Goal: Task Accomplishment & Management: Manage account settings

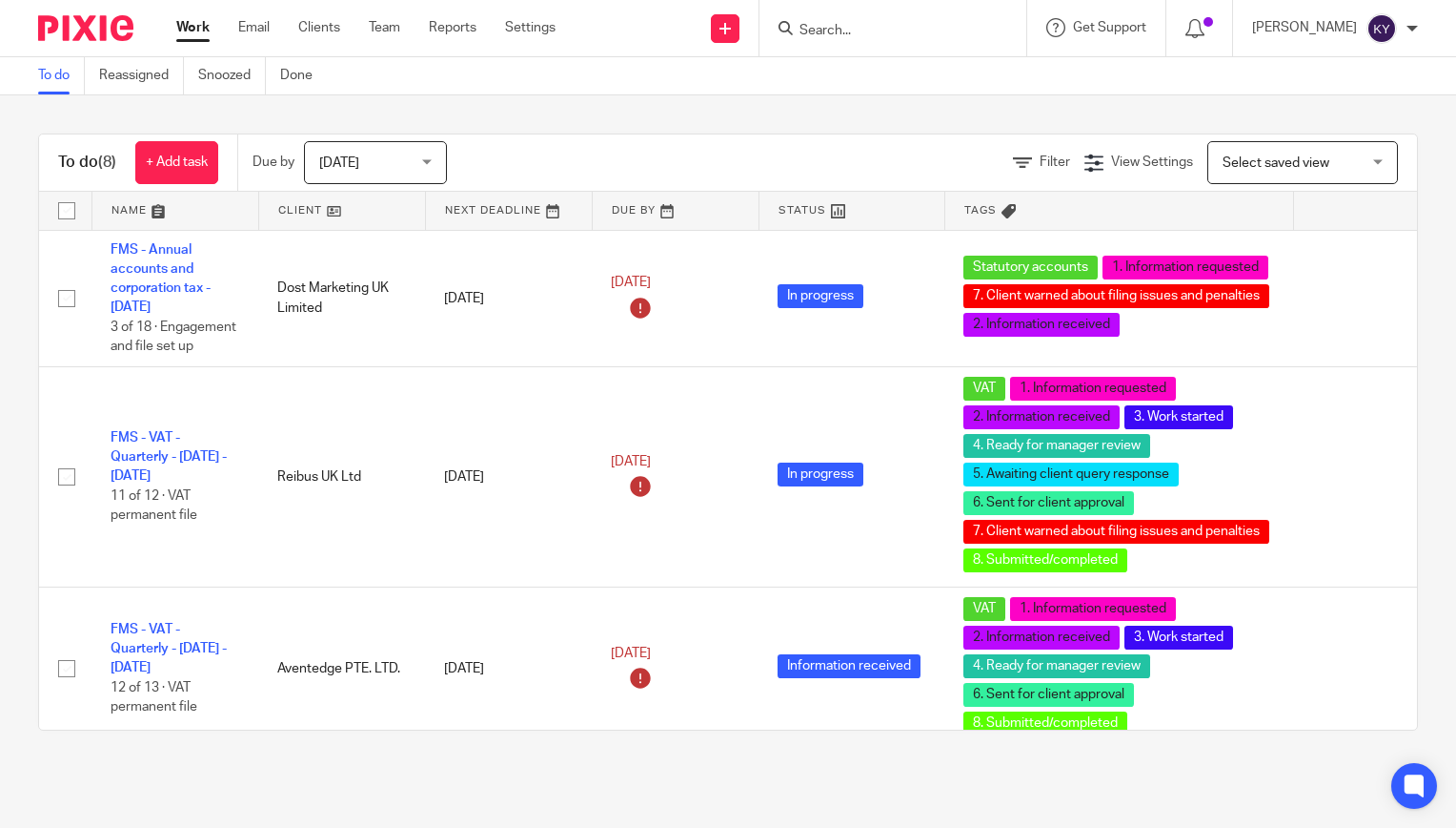
click at [933, 32] on input "Search" at bounding box center [884, 31] width 172 height 17
type input "typhoo"
click at [922, 70] on link at bounding box center [912, 74] width 237 height 29
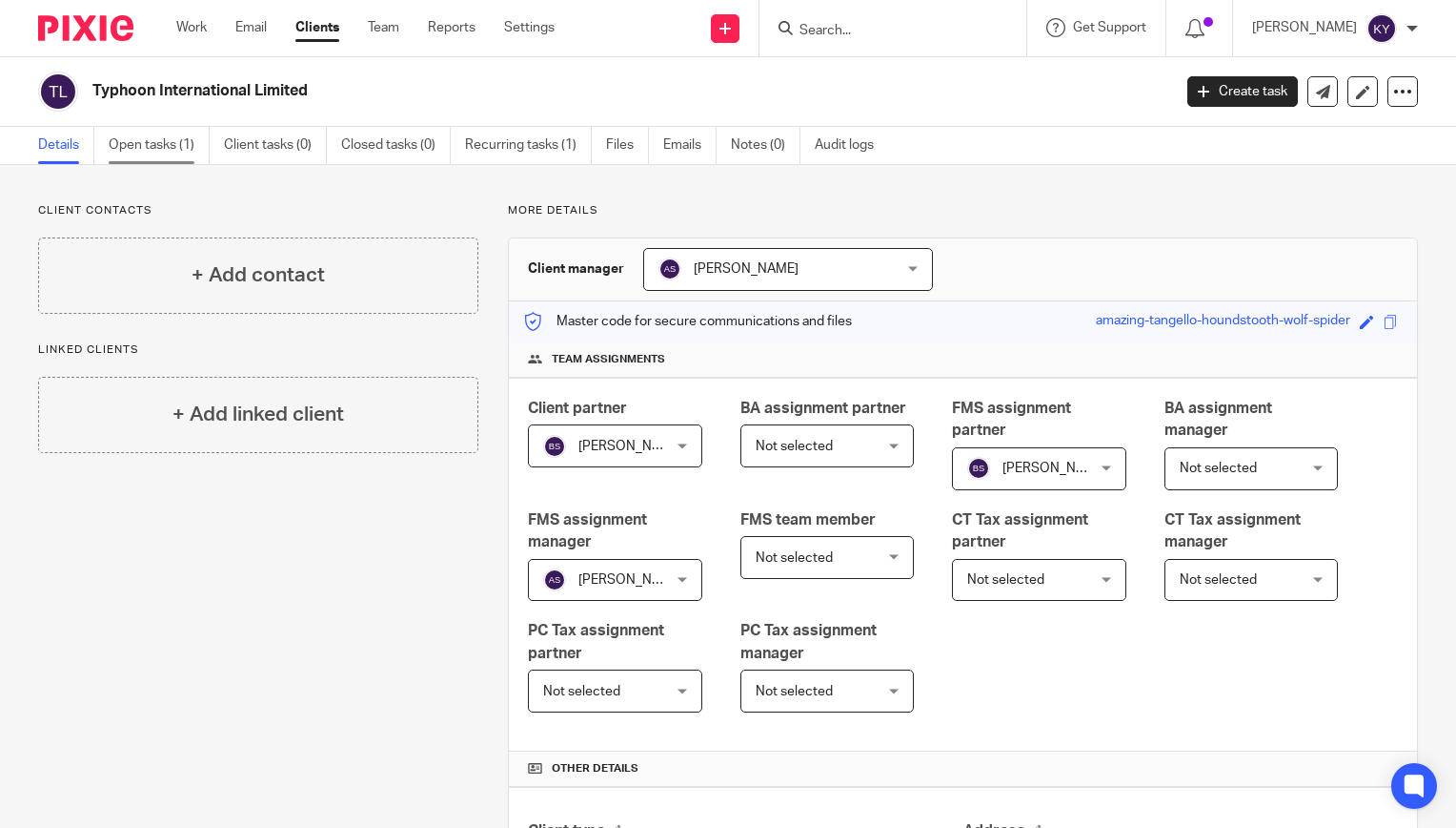
click at [173, 148] on link "Open tasks (1)" at bounding box center [159, 145] width 101 height 38
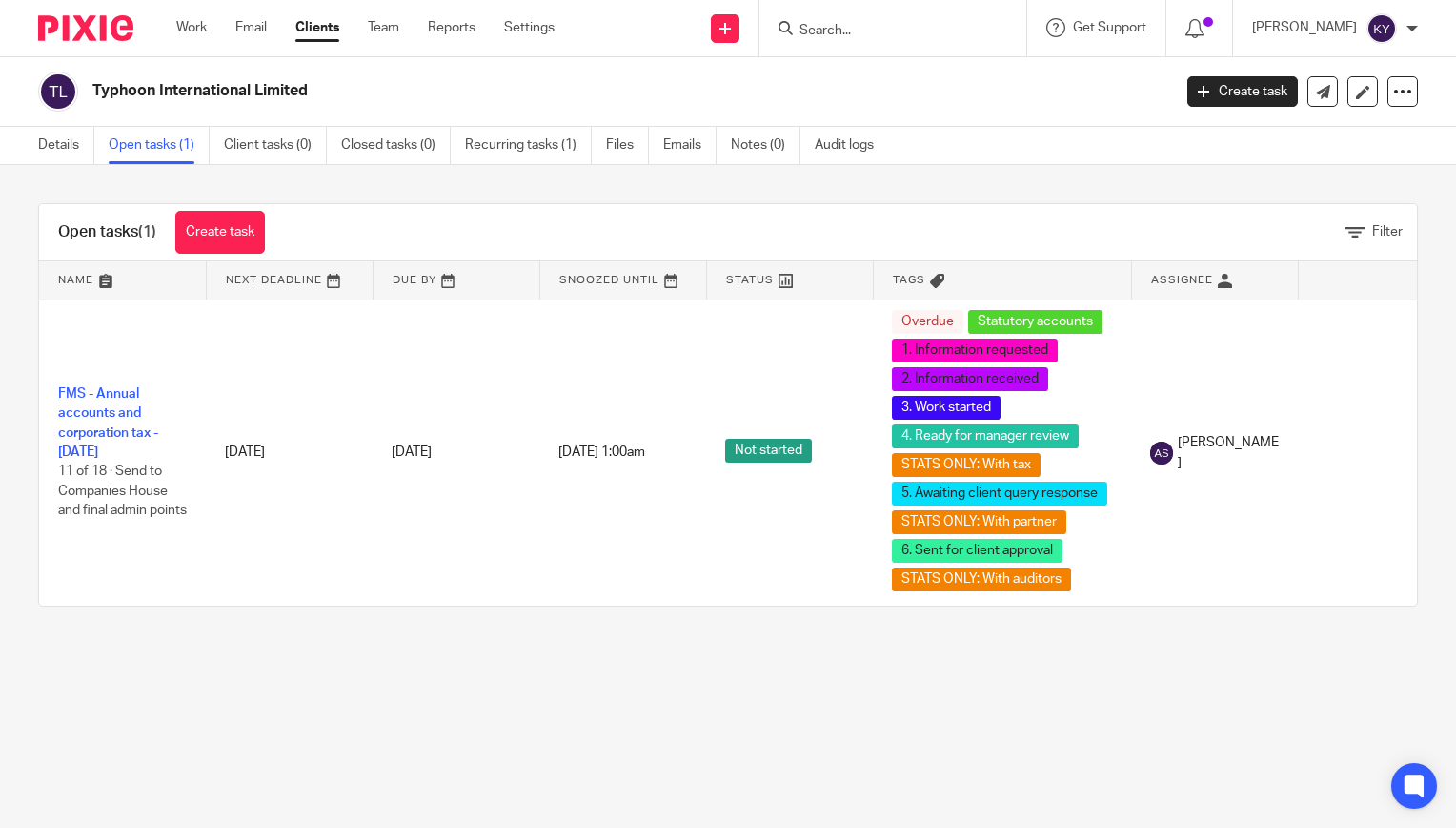
click at [899, 31] on input "Search" at bounding box center [884, 31] width 172 height 17
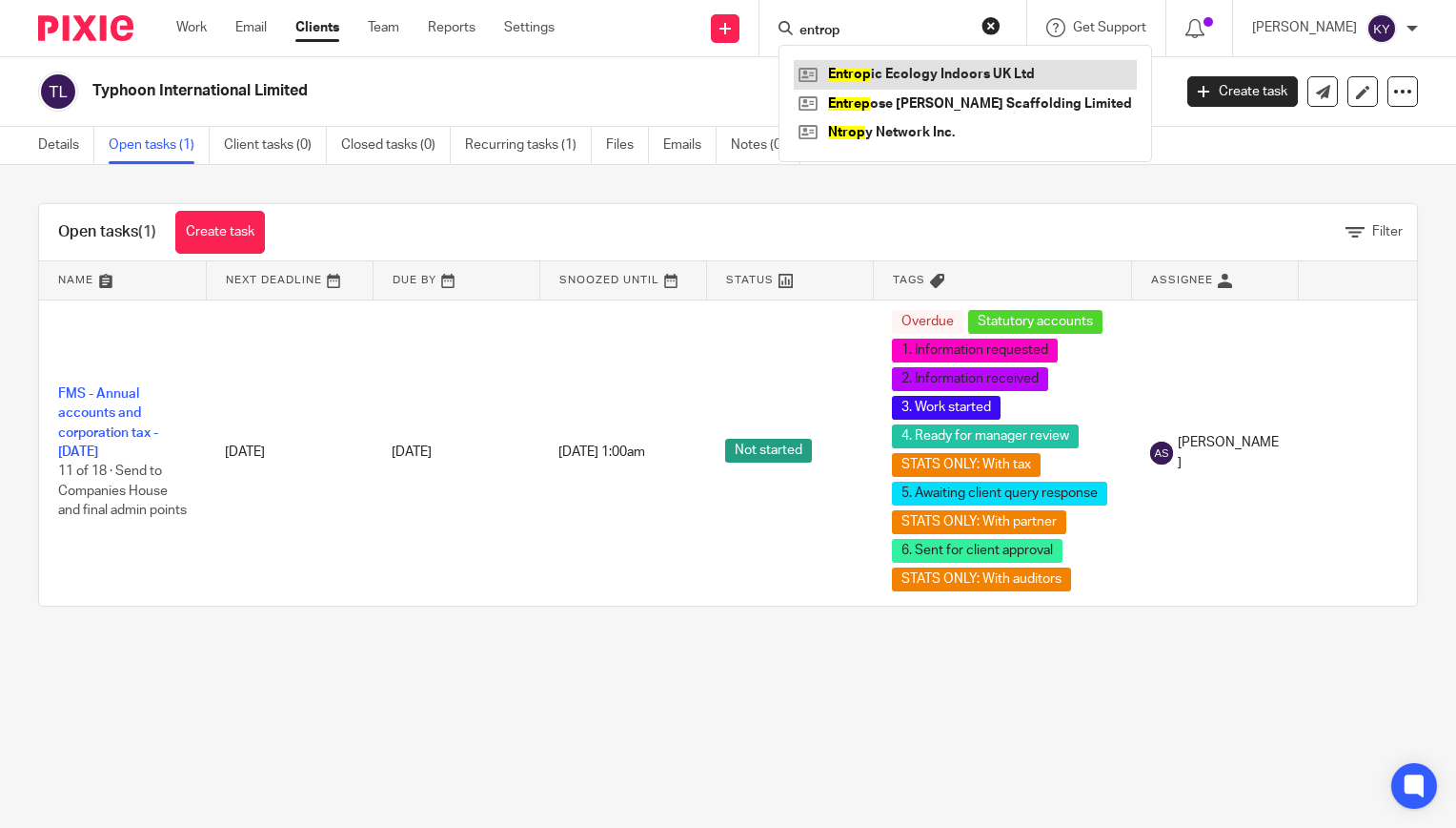
type input "entrop"
click at [916, 78] on link at bounding box center [966, 74] width 343 height 29
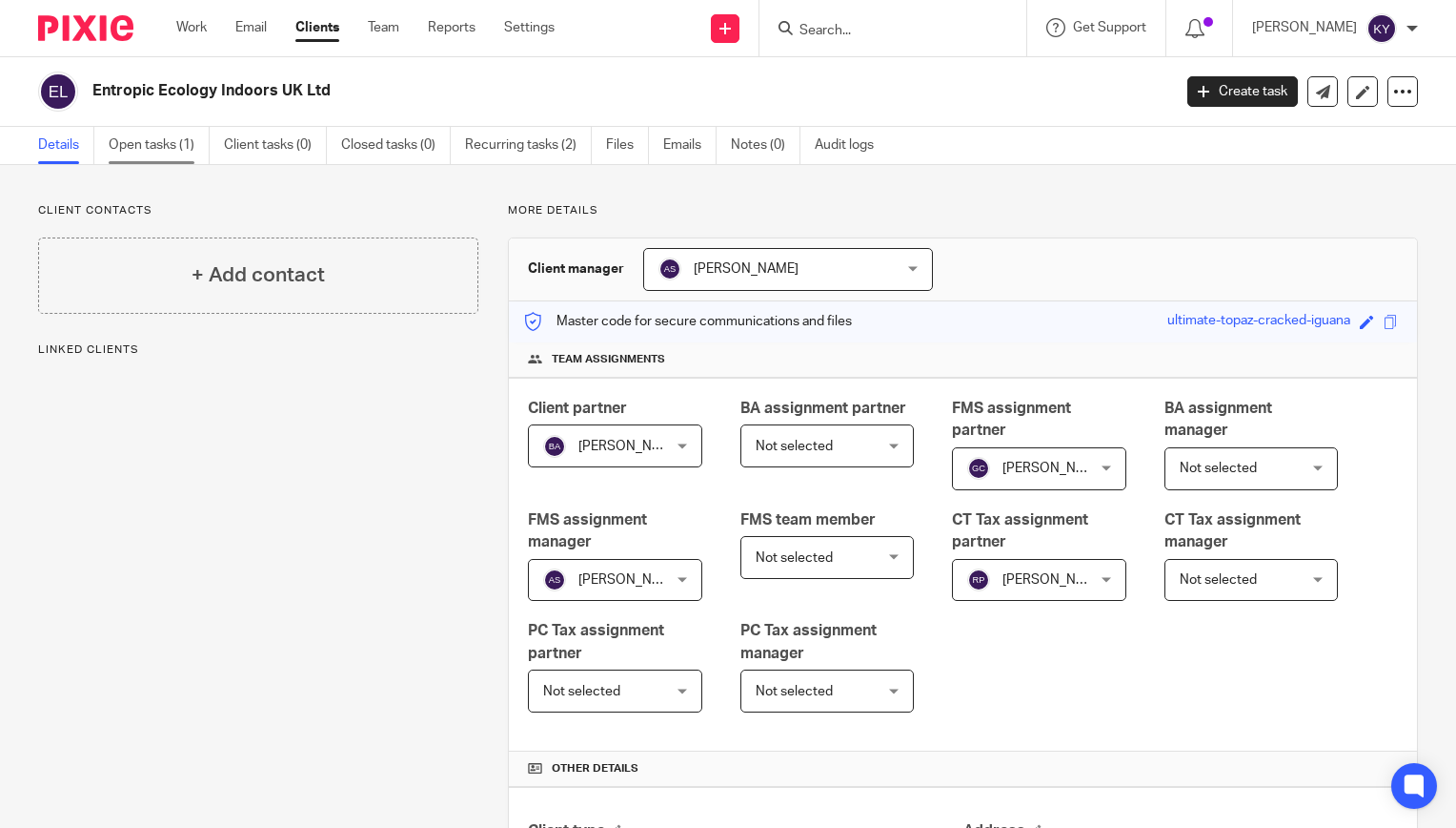
click at [146, 140] on link "Open tasks (1)" at bounding box center [159, 145] width 101 height 38
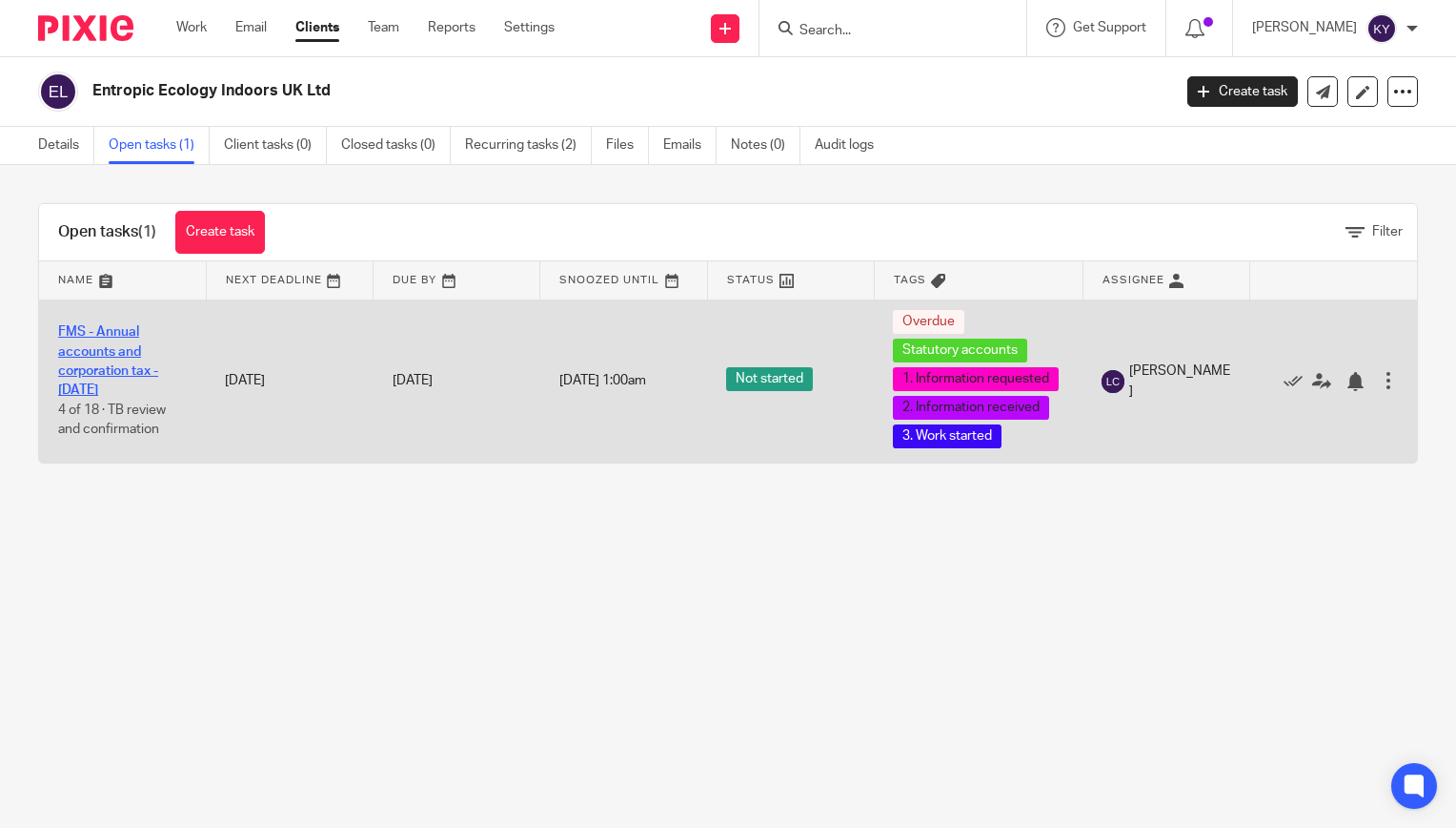
click at [129, 391] on link "FMS - Annual accounts and corporation tax - [DATE]" at bounding box center [108, 360] width 100 height 71
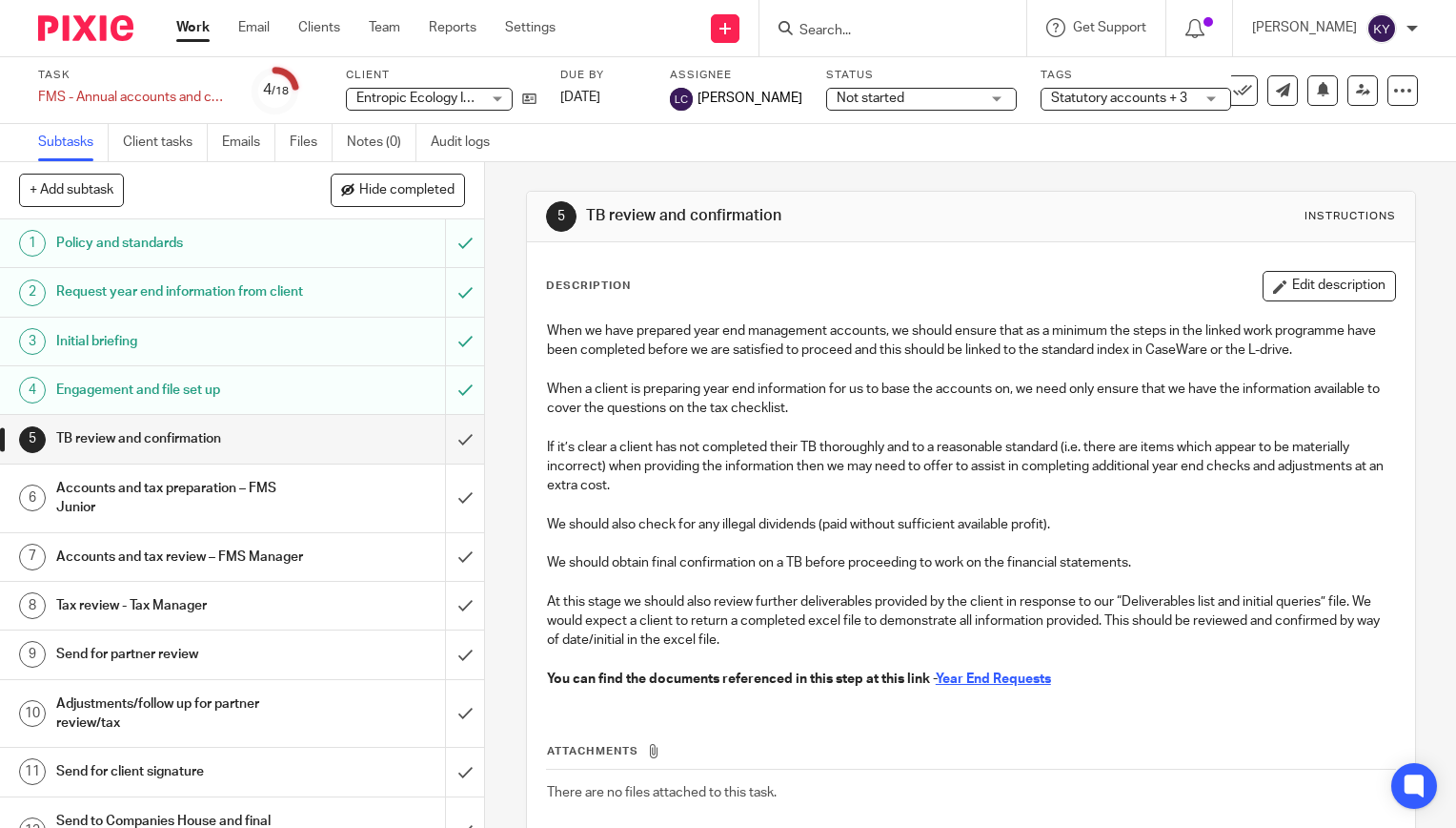
click at [897, 39] on input "Search" at bounding box center [884, 31] width 172 height 17
type input "le petit"
click at [898, 70] on link at bounding box center [912, 74] width 237 height 29
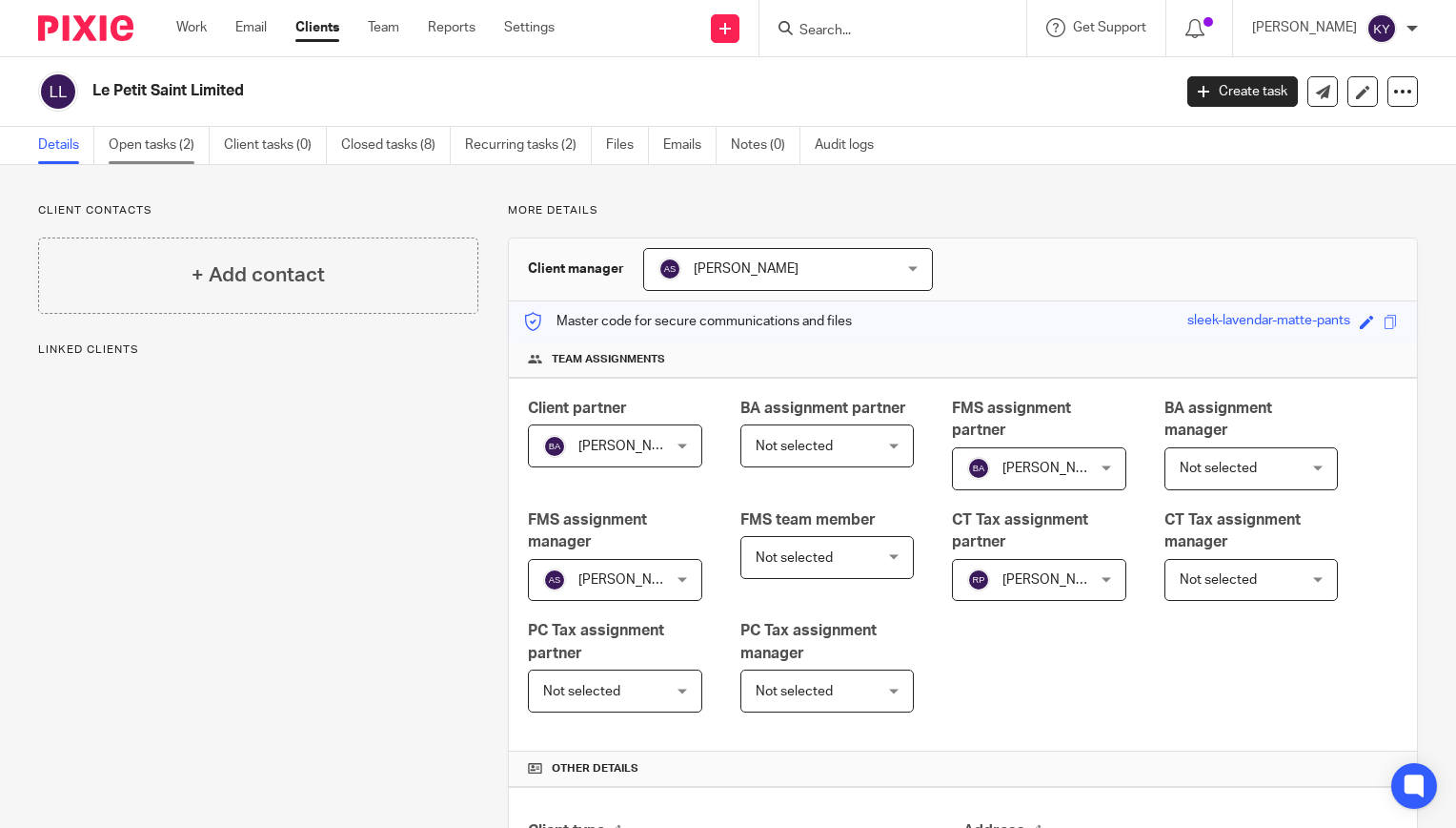
click at [158, 146] on link "Open tasks (2)" at bounding box center [159, 145] width 101 height 38
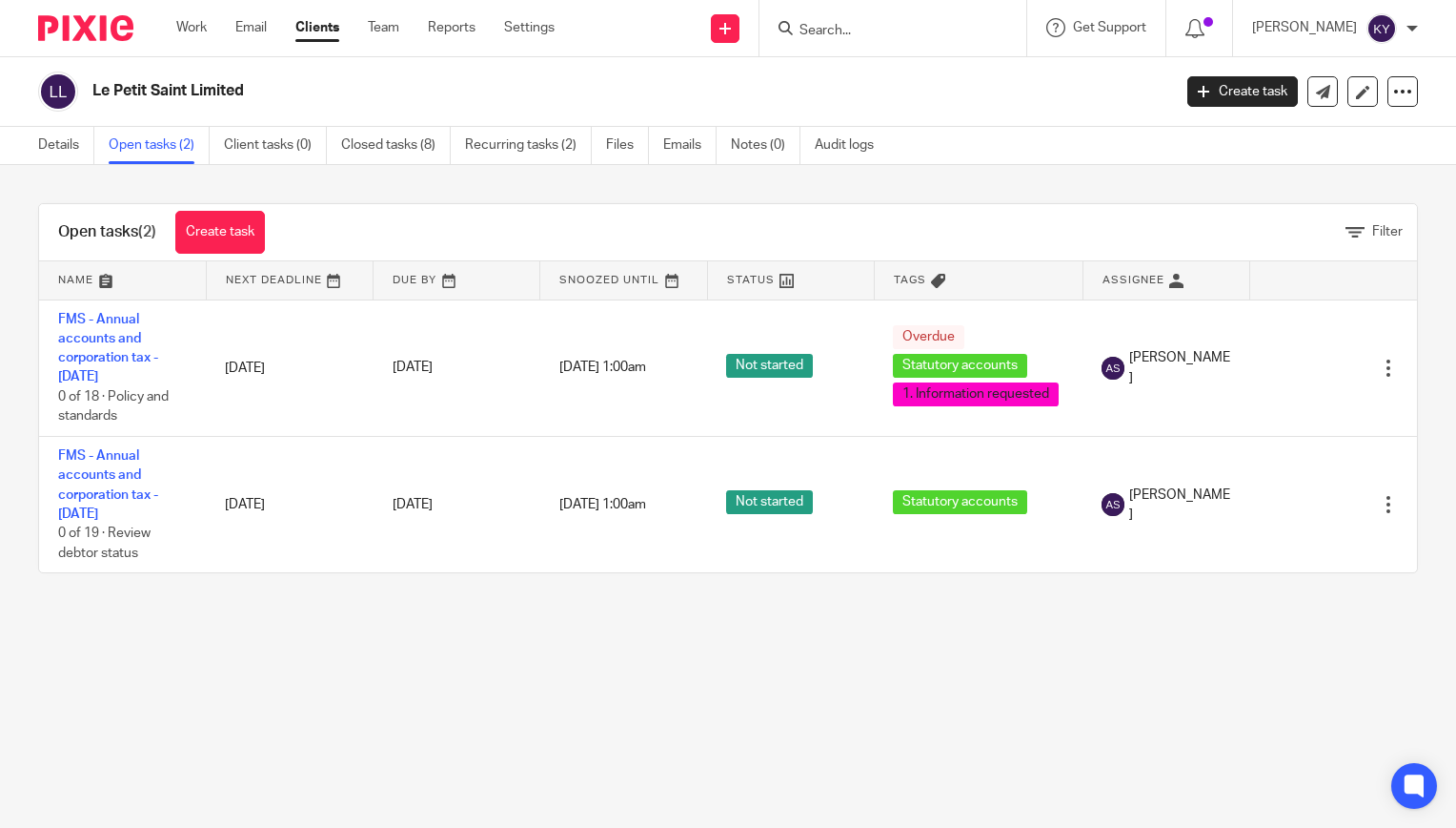
click at [871, 32] on input "Search" at bounding box center [884, 31] width 172 height 17
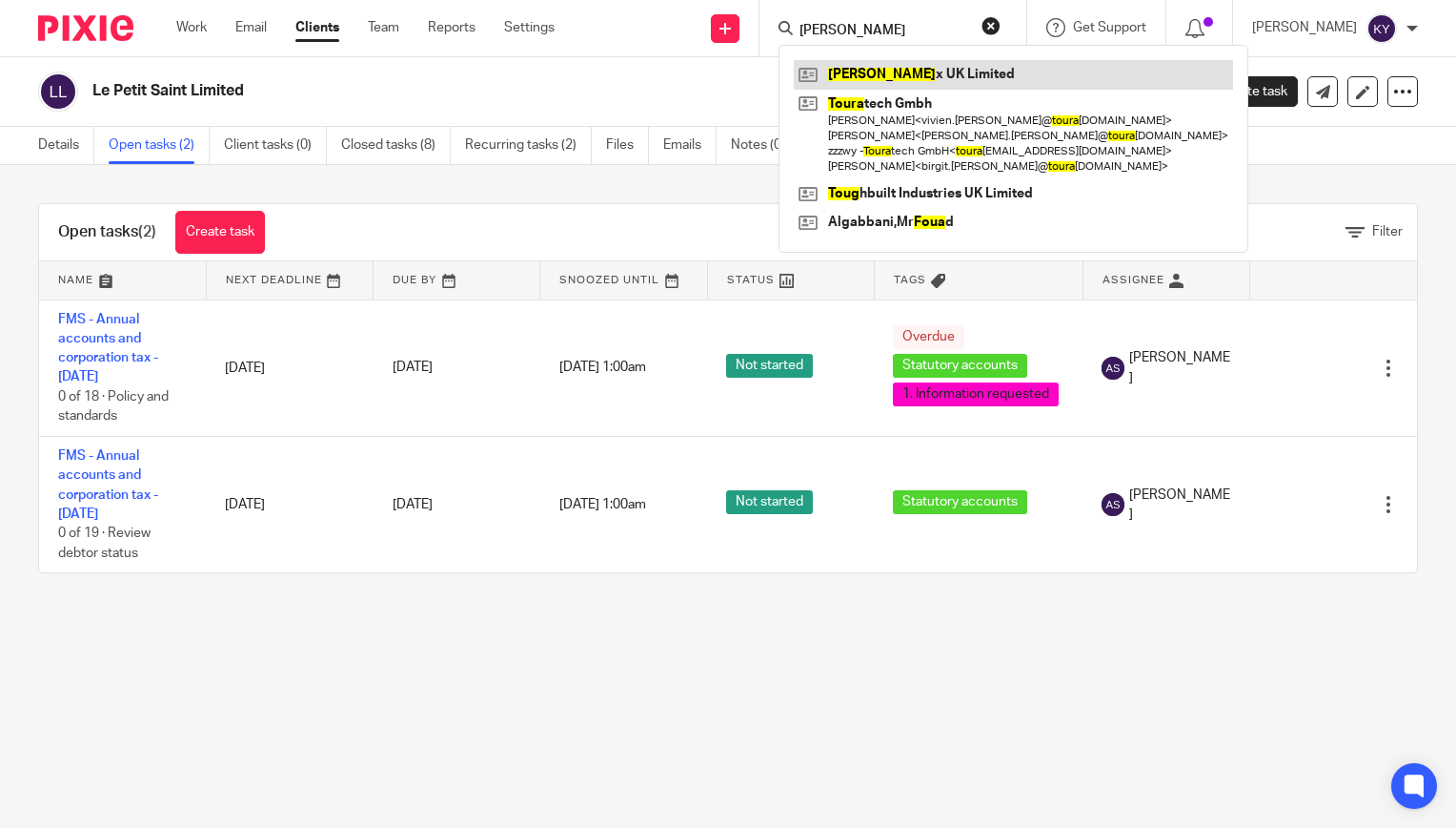
type input "toua"
click at [903, 74] on link at bounding box center [1013, 74] width 439 height 29
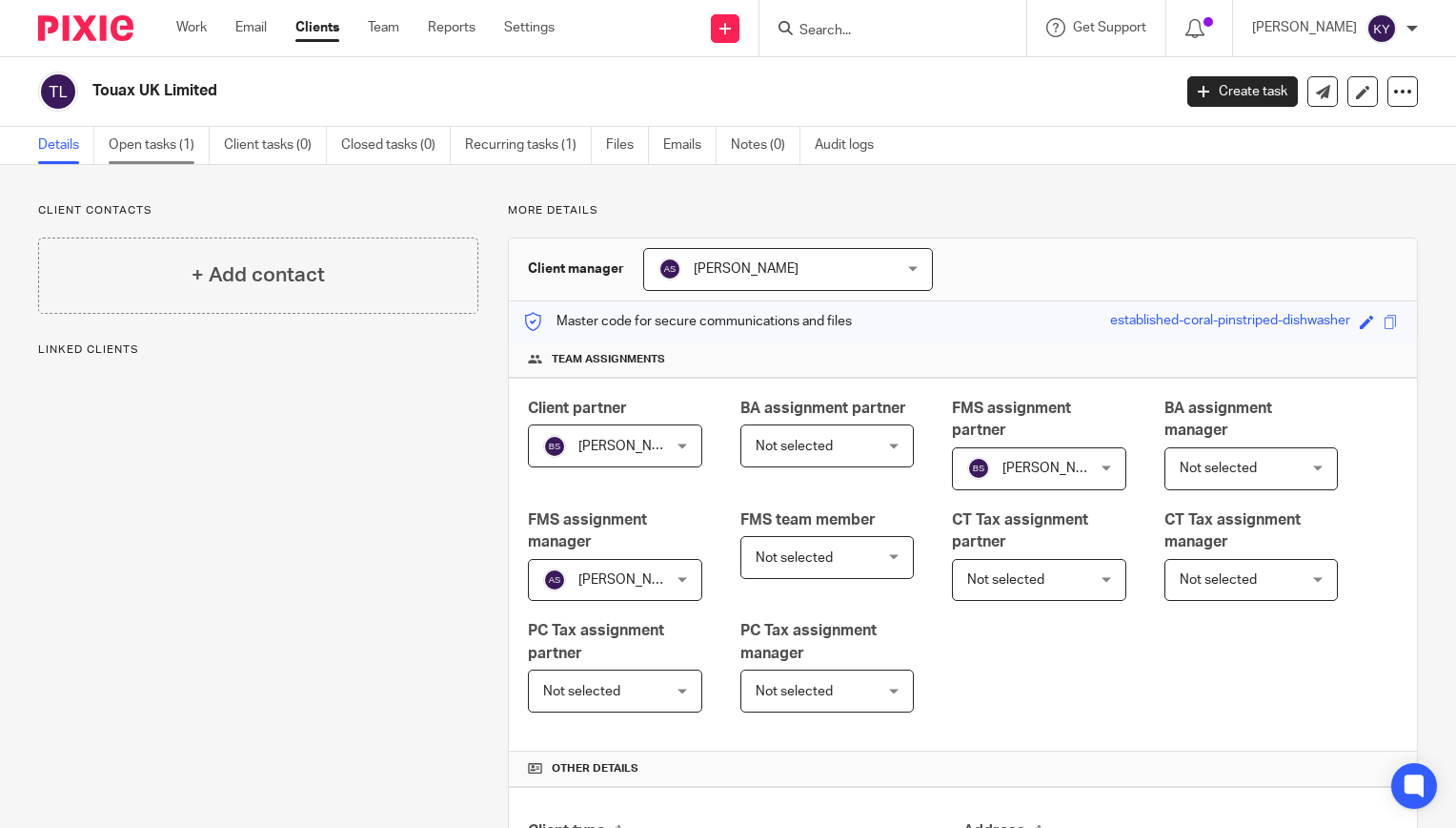
click at [160, 143] on link "Open tasks (1)" at bounding box center [159, 145] width 101 height 38
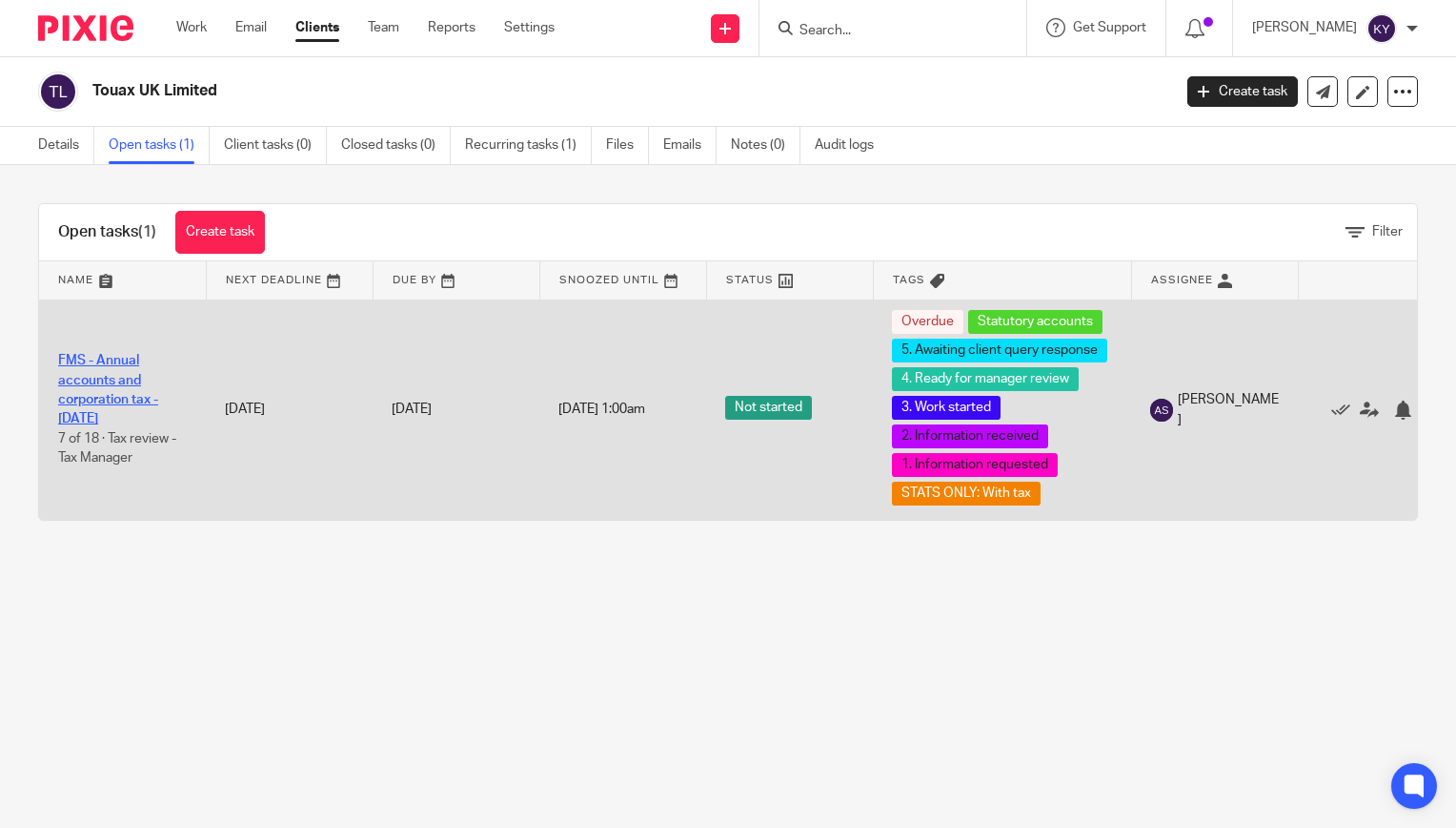
click at [126, 404] on link "FMS - Annual accounts and corporation tax - [DATE]" at bounding box center [108, 389] width 100 height 71
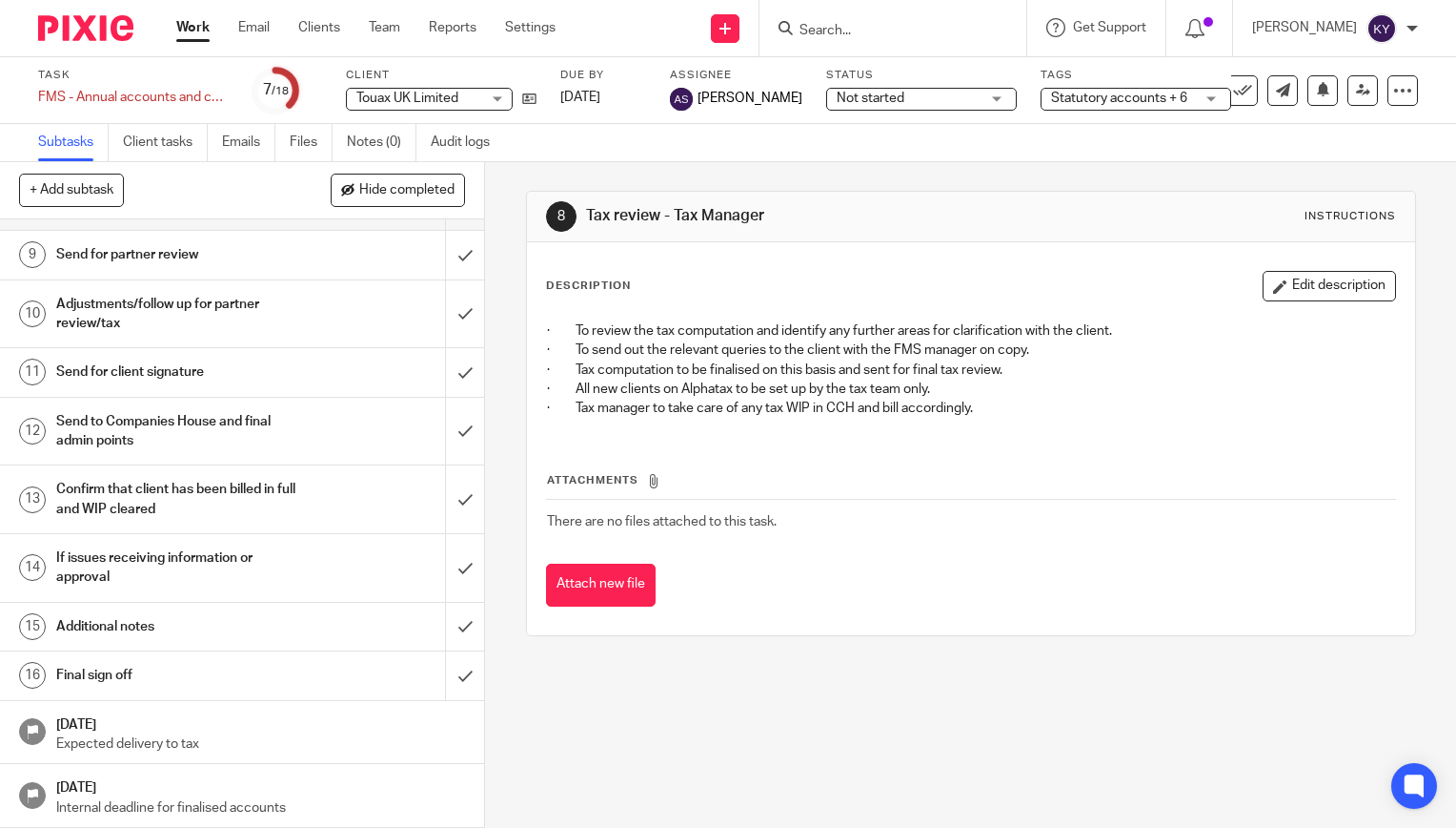
scroll to position [248, 0]
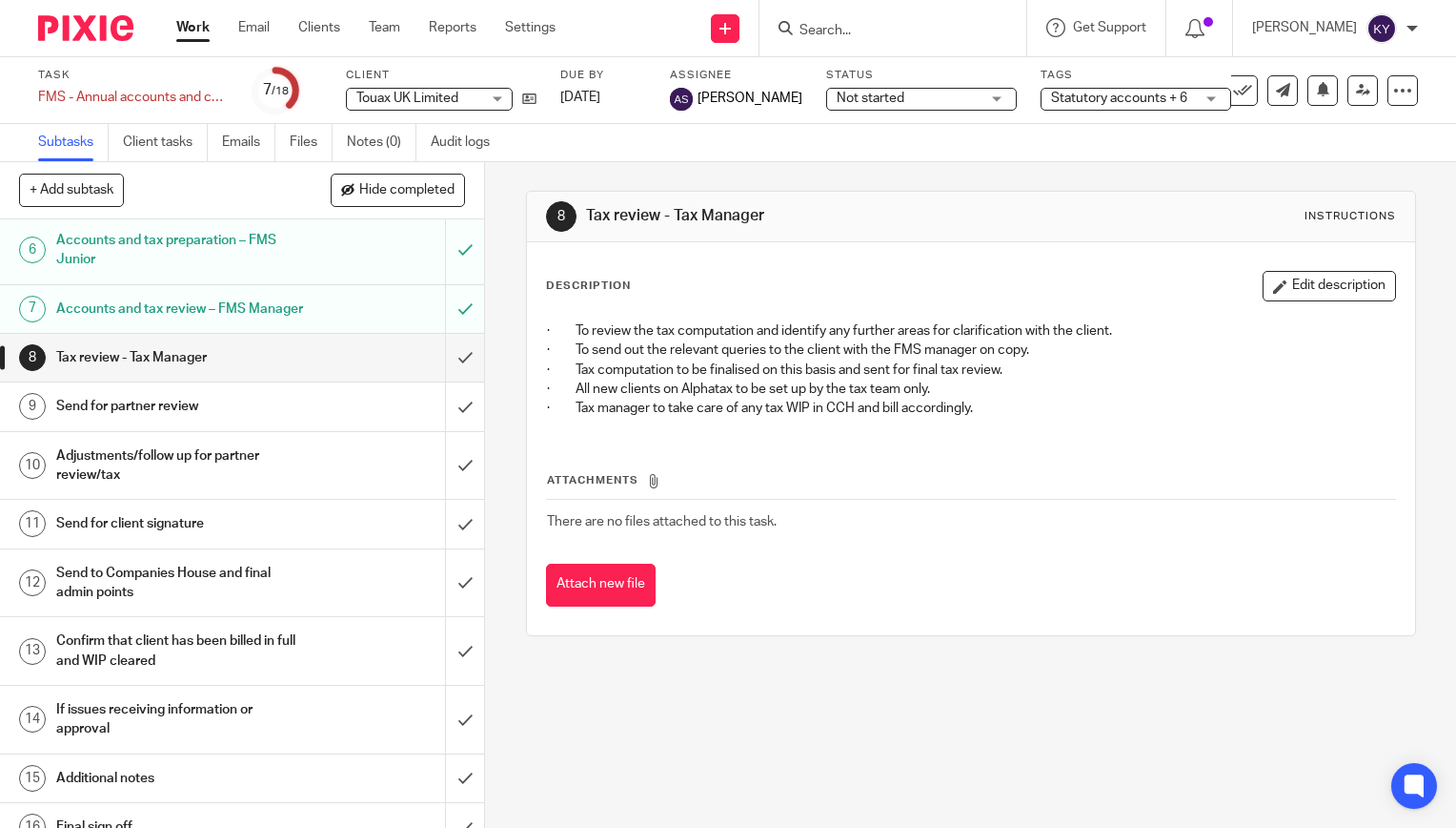
click at [866, 23] on input "Search" at bounding box center [884, 31] width 172 height 17
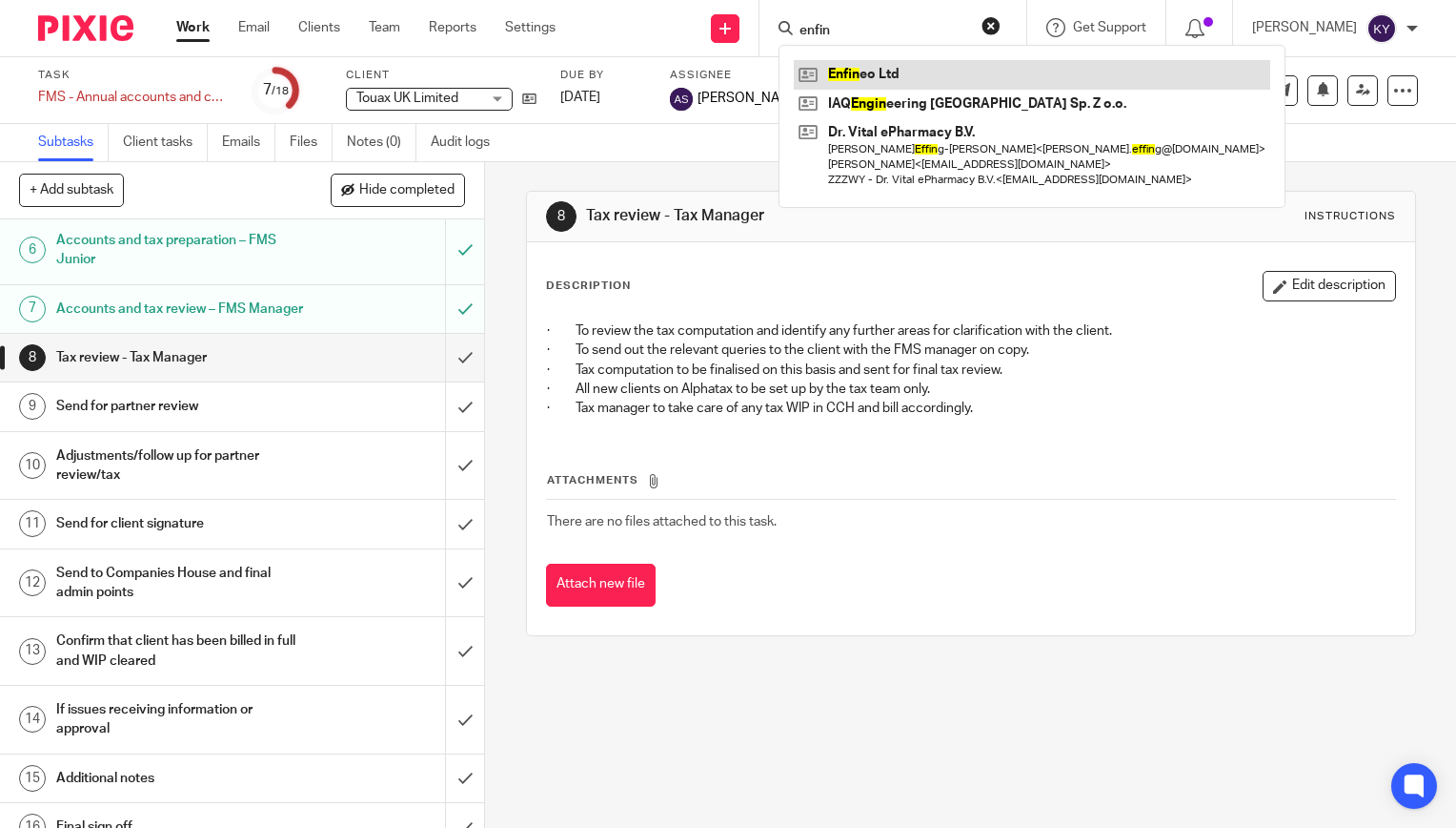
type input "enfin"
click at [912, 75] on link at bounding box center [1032, 74] width 476 height 29
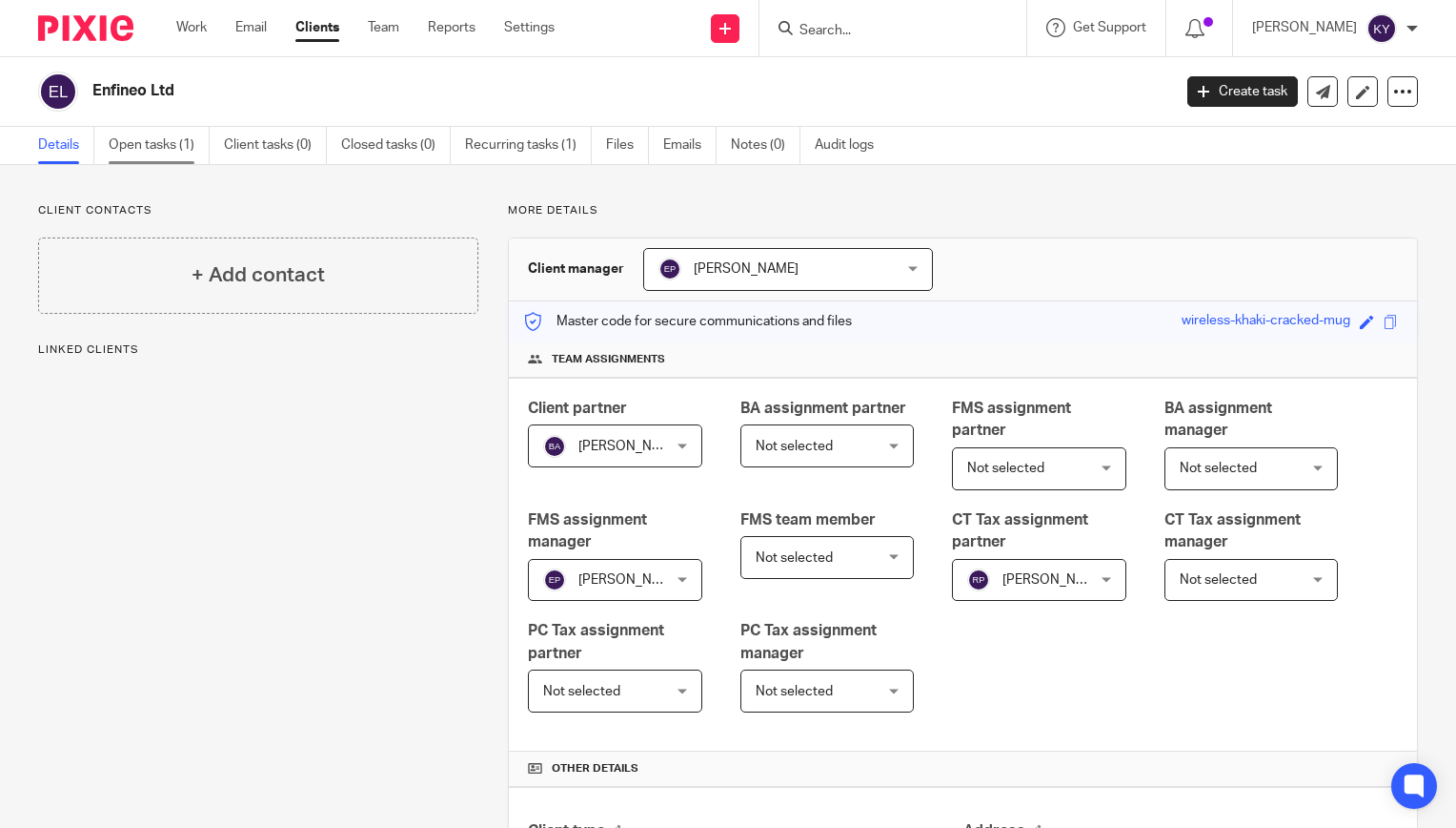
click at [172, 143] on link "Open tasks (1)" at bounding box center [159, 145] width 101 height 38
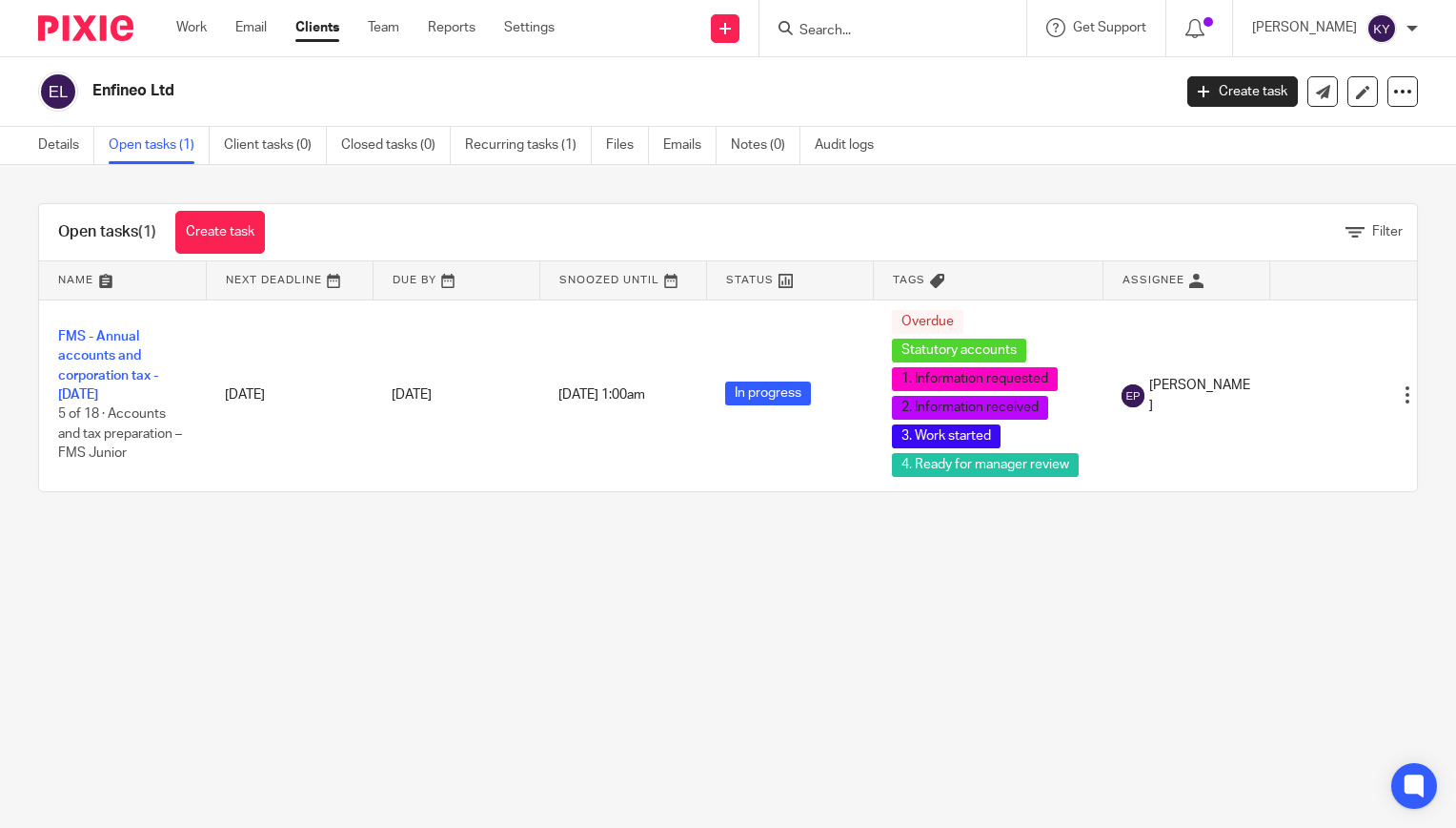
click at [639, 693] on main "Enfineo Ltd Create task Update from Companies House Export data Merge Archive c…" at bounding box center [728, 414] width 1456 height 828
click at [892, 38] on input "Search" at bounding box center [884, 31] width 172 height 17
type input "7 ar"
click at [914, 72] on link at bounding box center [912, 74] width 237 height 29
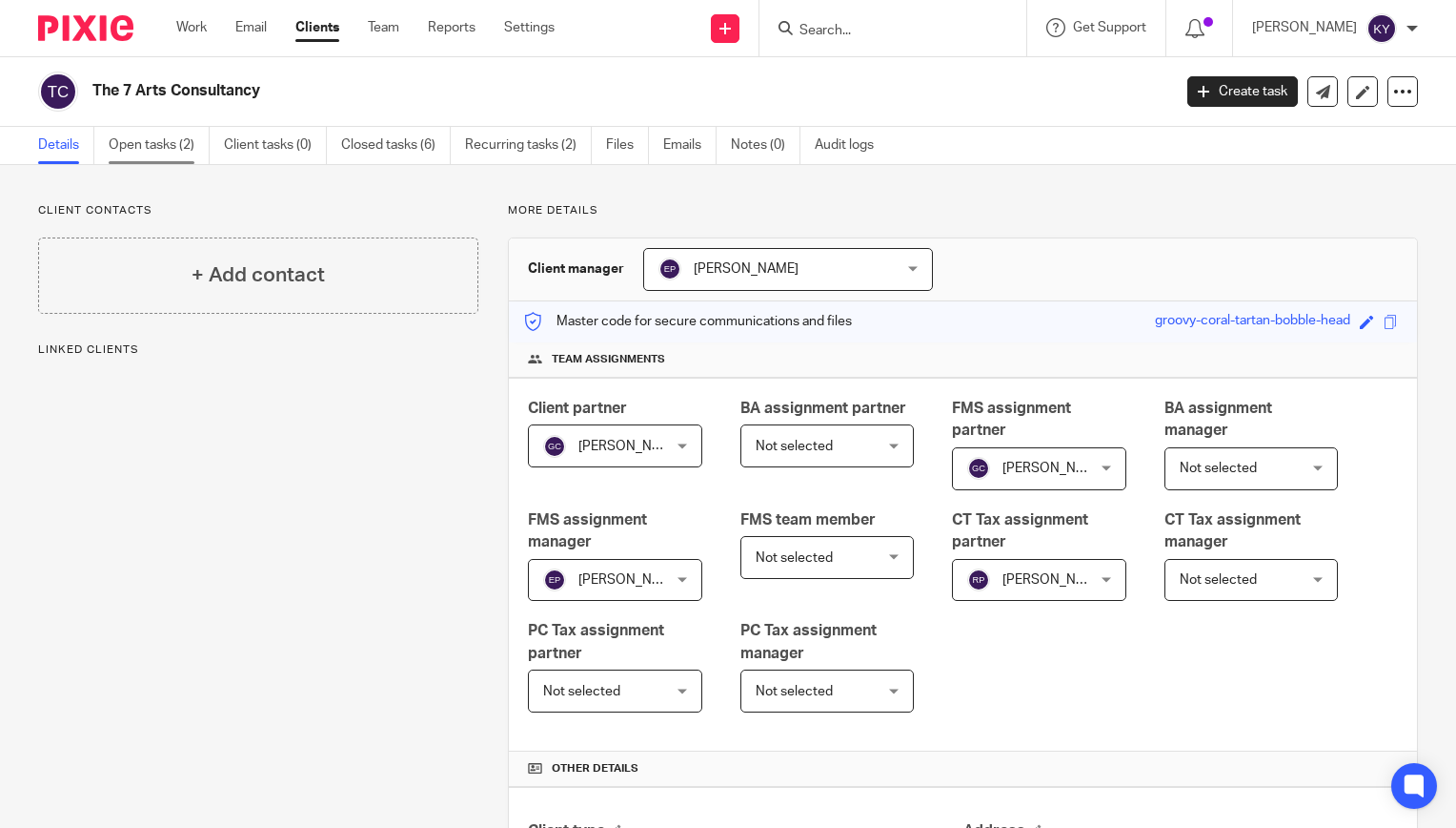
click at [130, 140] on link "Open tasks (2)" at bounding box center [159, 145] width 101 height 38
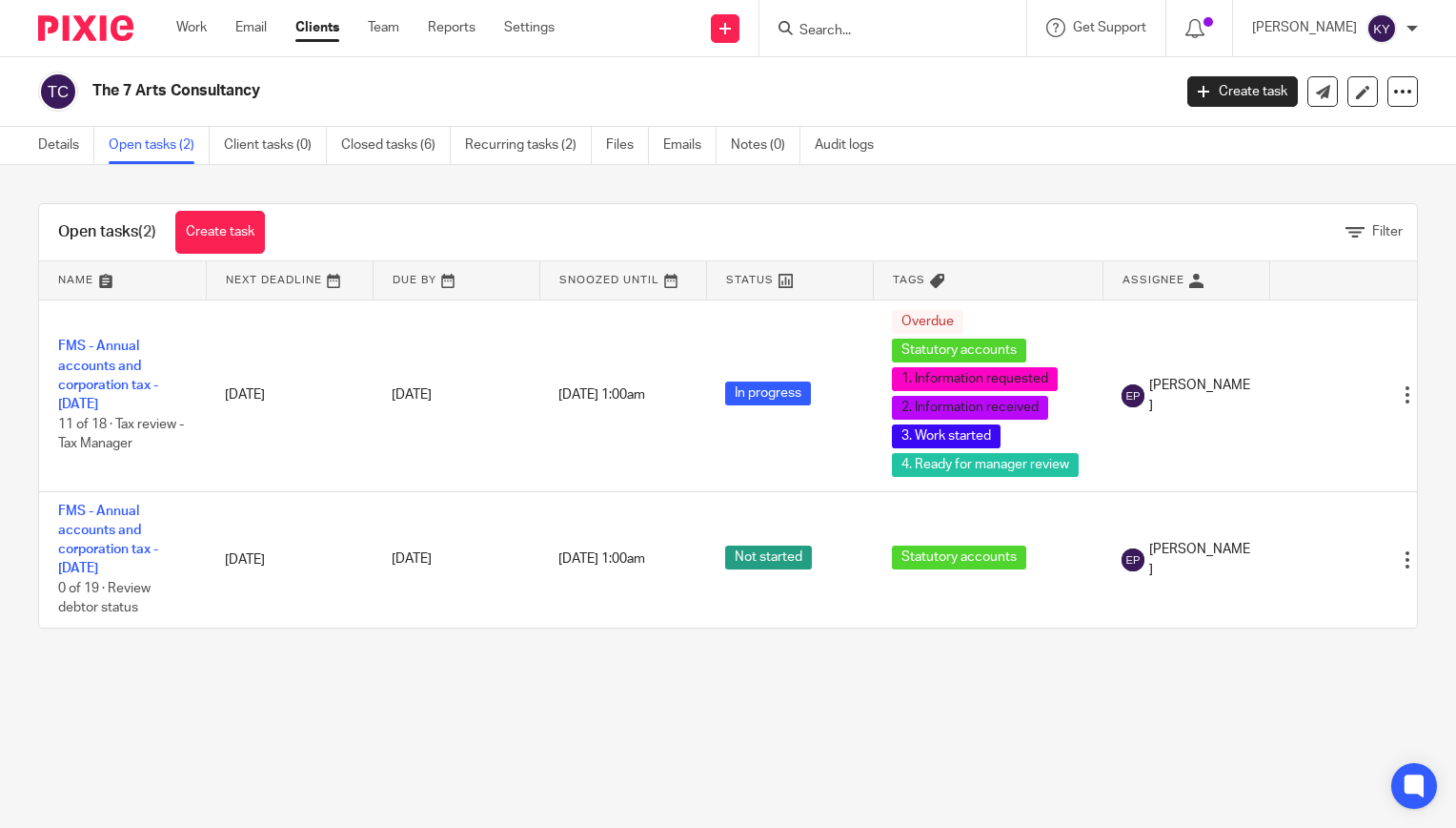
click at [901, 32] on input "Search" at bounding box center [884, 31] width 172 height 17
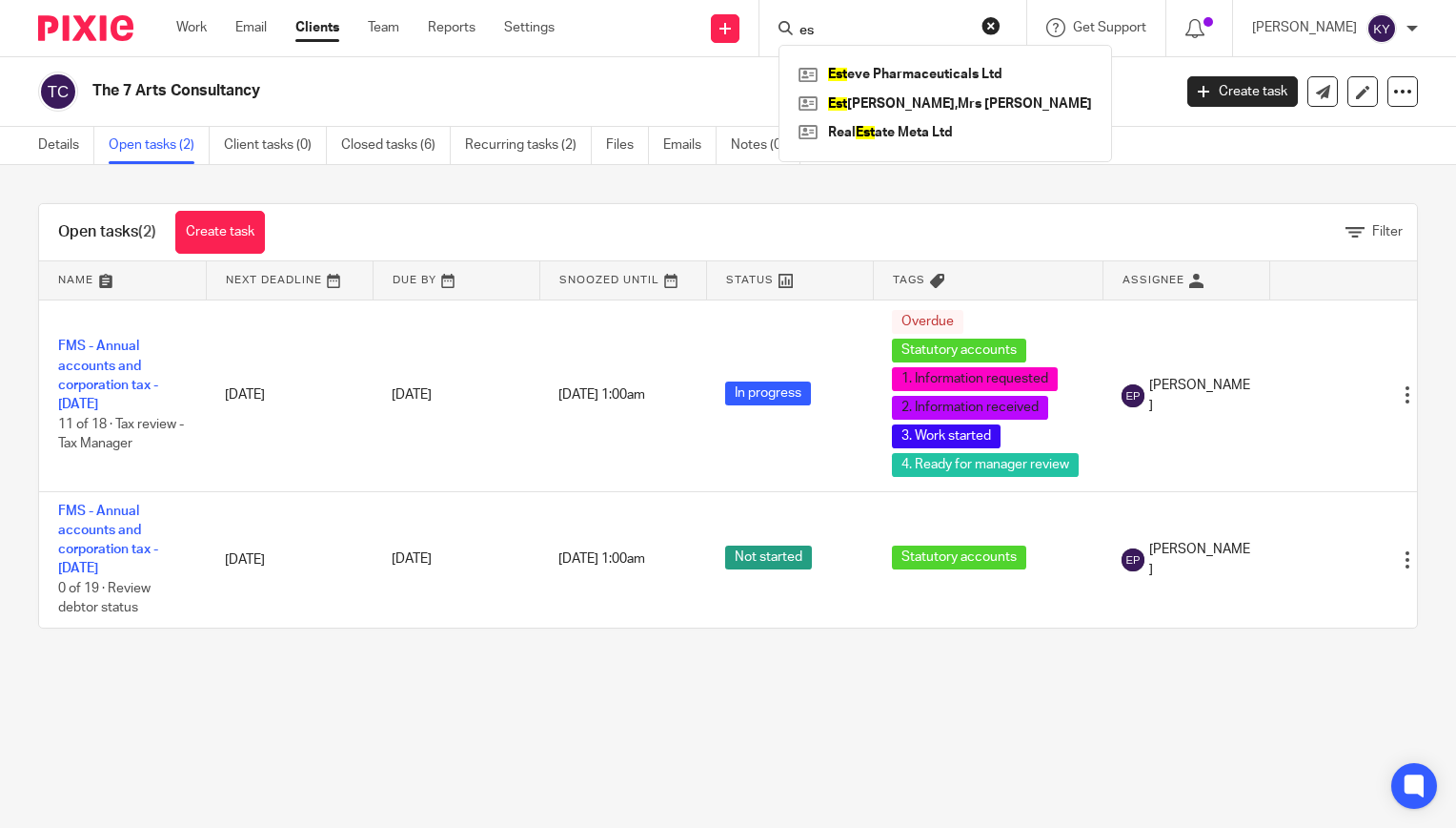
type input "e"
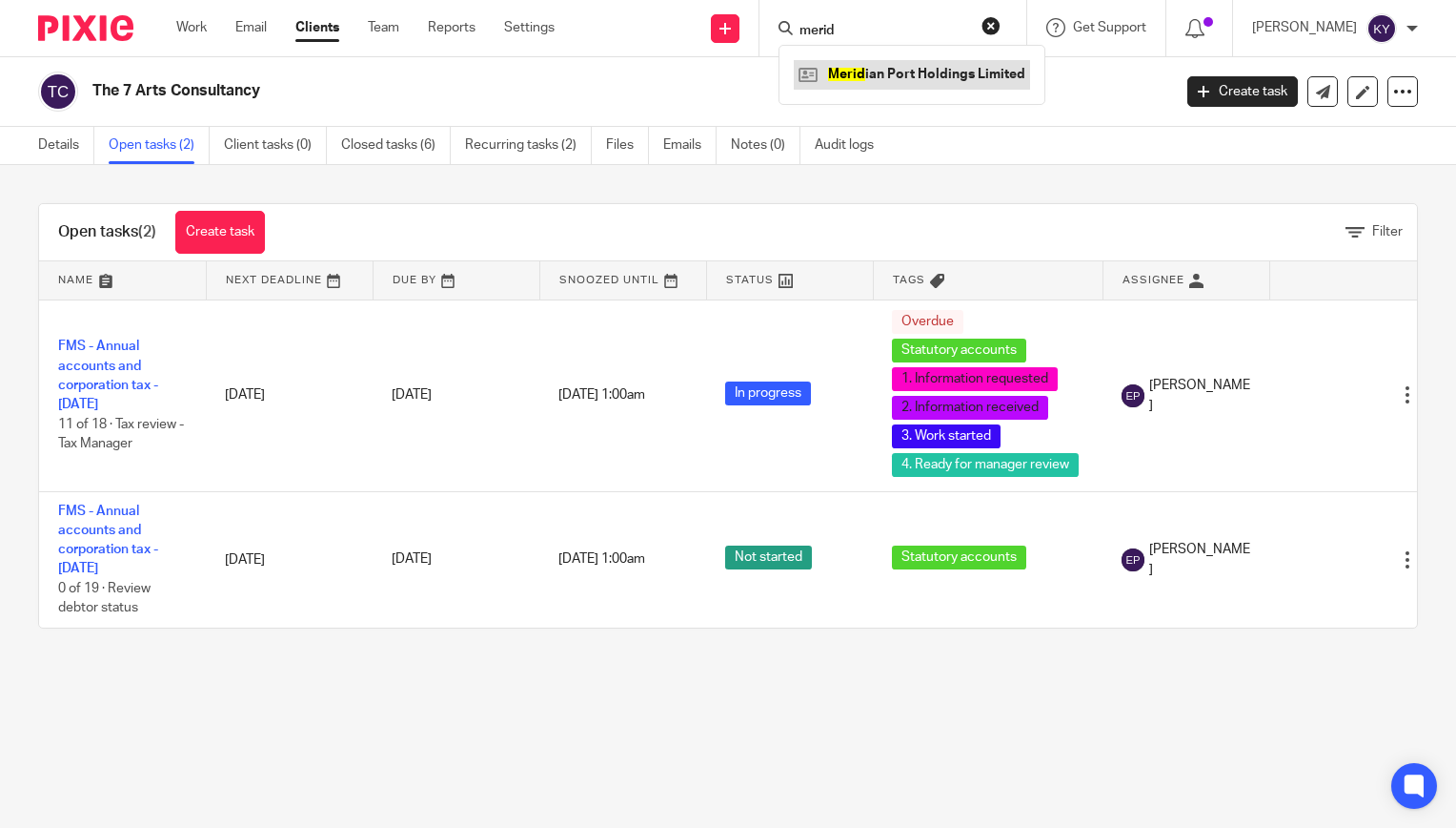
type input "merid"
click at [901, 75] on link at bounding box center [912, 74] width 237 height 29
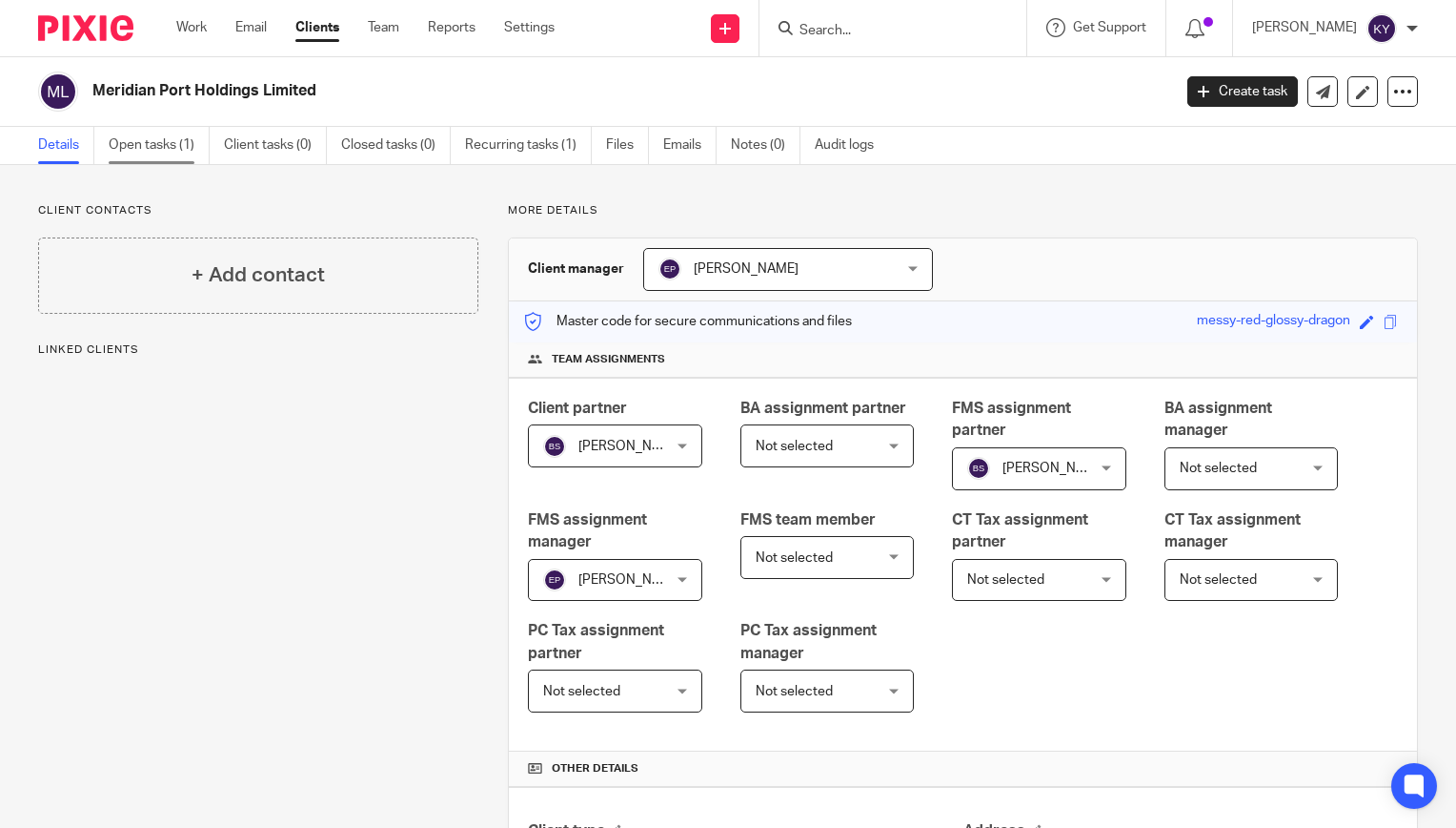
click at [178, 148] on link "Open tasks (1)" at bounding box center [159, 145] width 101 height 38
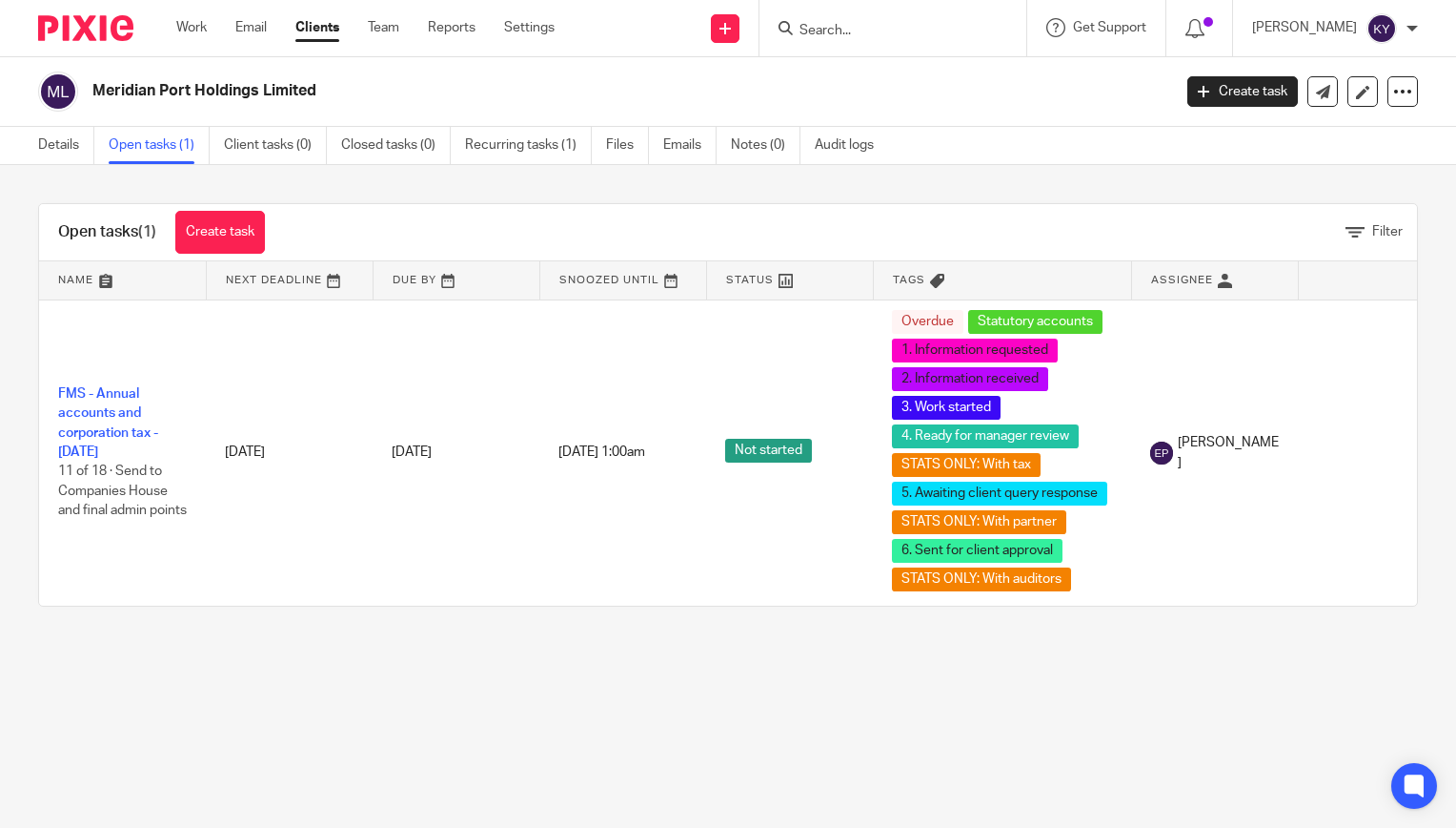
click at [867, 21] on form at bounding box center [900, 28] width 203 height 24
click at [875, 33] on input "Search" at bounding box center [884, 31] width 172 height 17
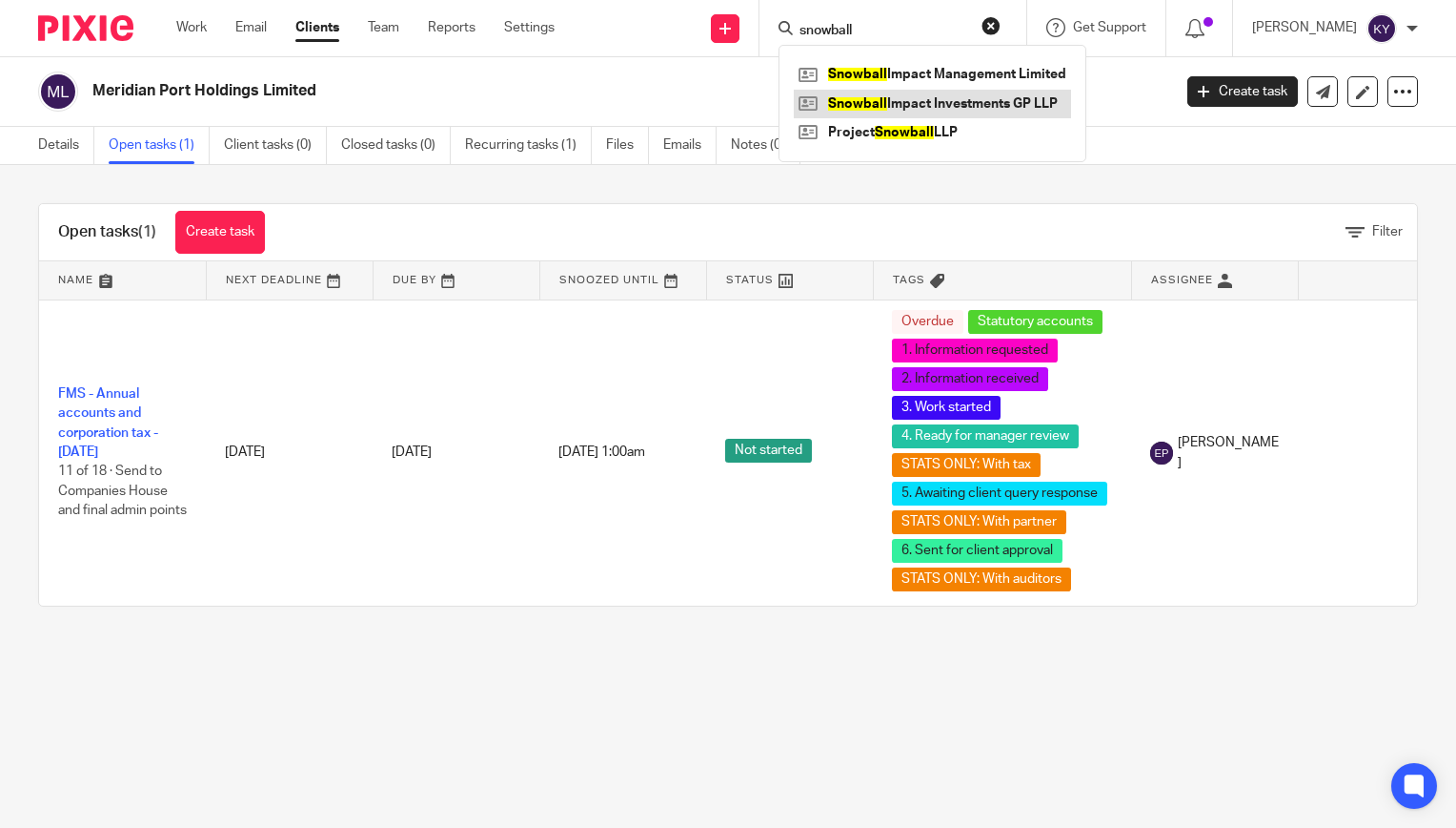
type input "snowball"
click at [956, 105] on link at bounding box center [932, 104] width 277 height 29
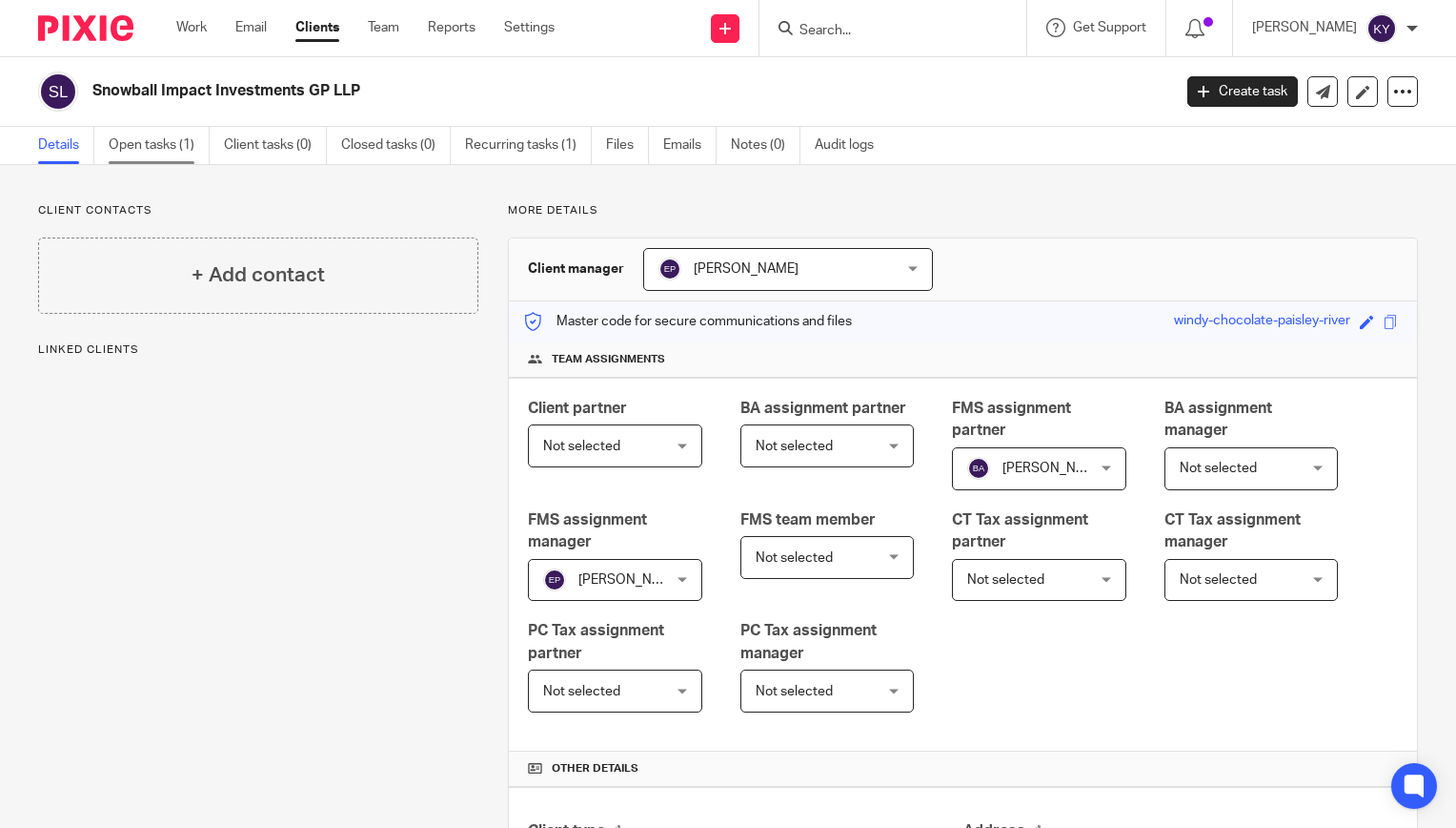
click at [141, 148] on link "Open tasks (1)" at bounding box center [159, 145] width 101 height 38
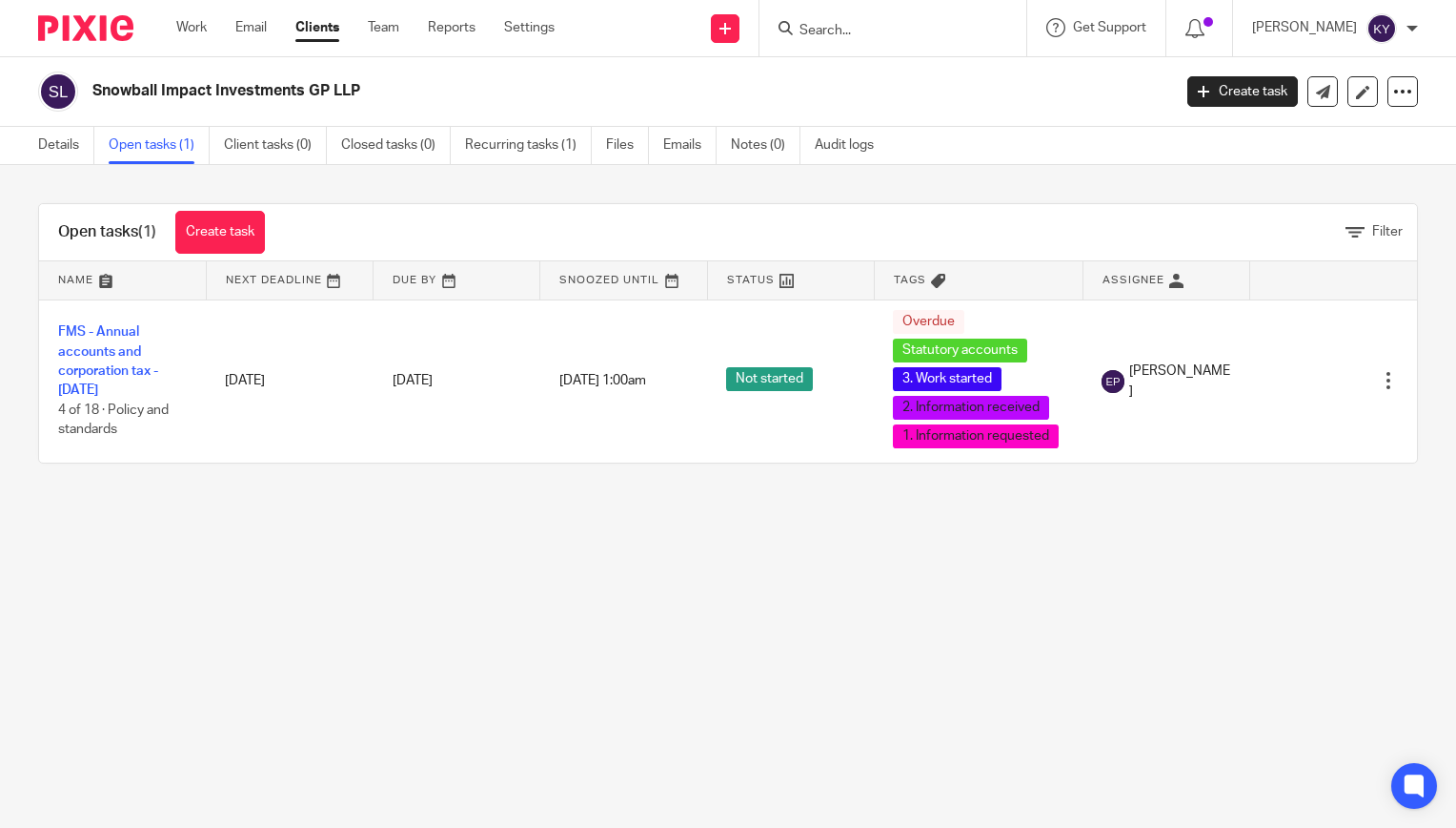
click at [878, 49] on div at bounding box center [893, 28] width 266 height 56
click at [879, 38] on input "Search" at bounding box center [884, 31] width 172 height 17
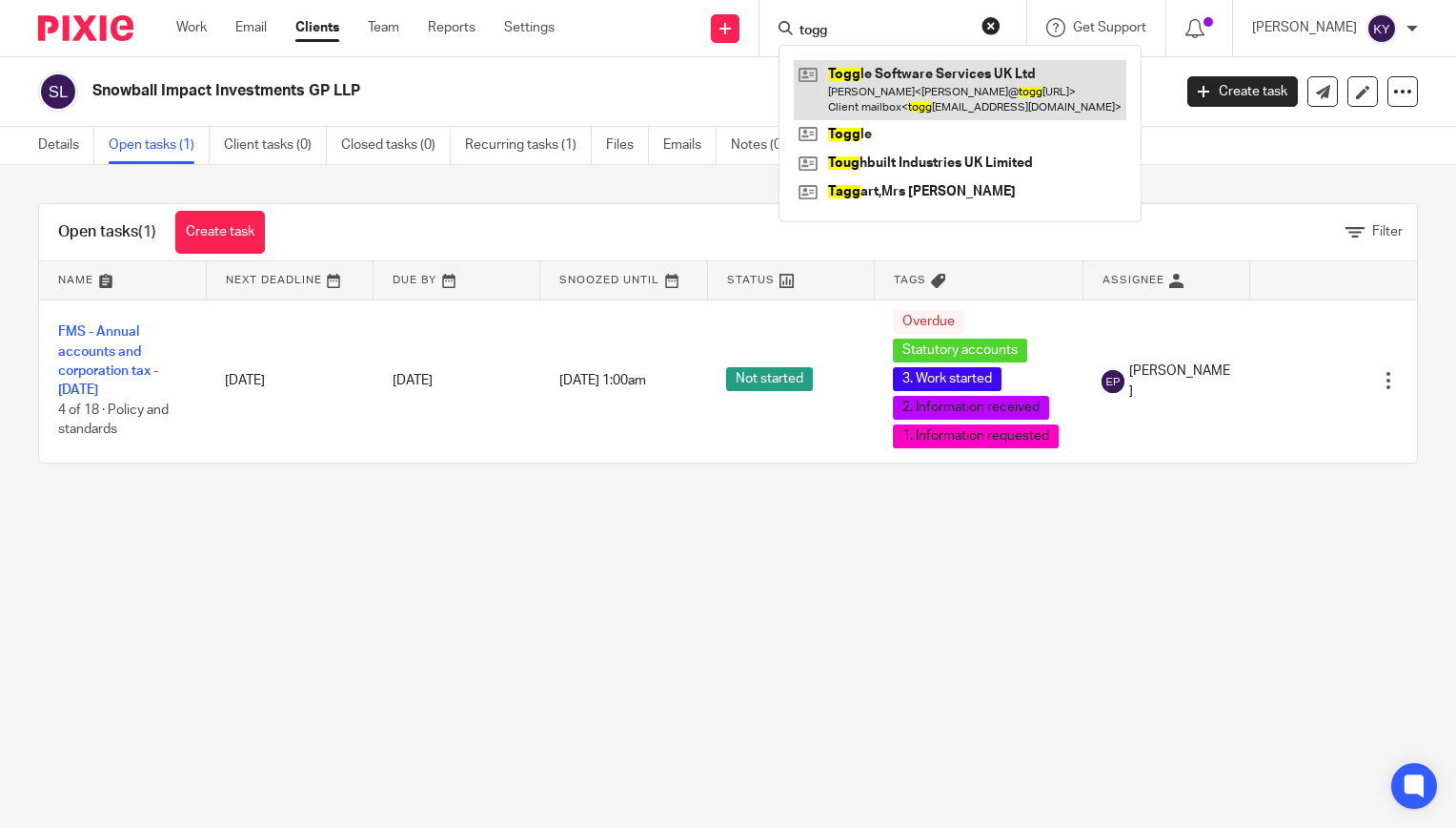
type input "togg"
click at [923, 88] on link at bounding box center [960, 90] width 332 height 59
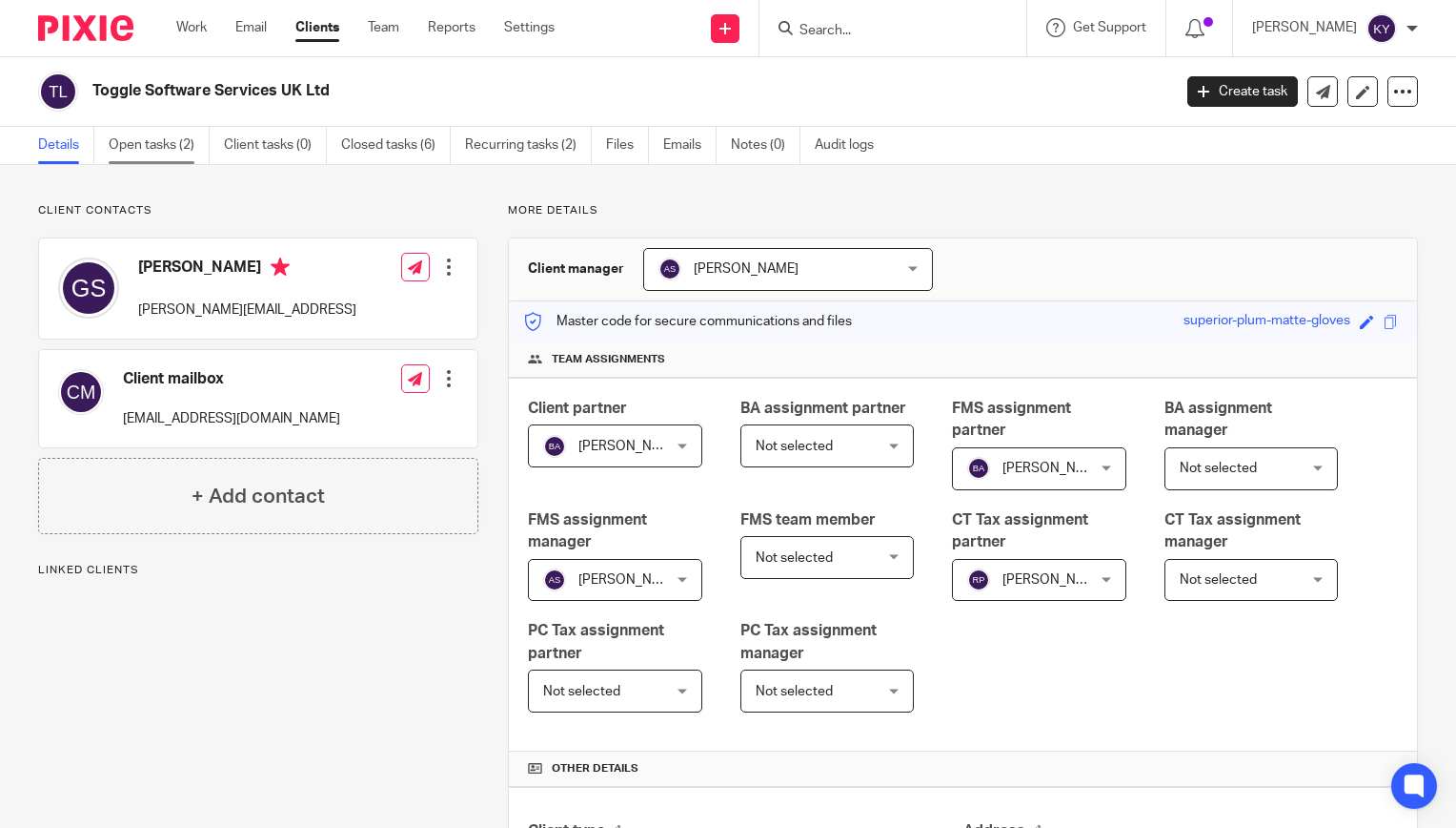
click at [167, 144] on link "Open tasks (2)" at bounding box center [159, 145] width 101 height 38
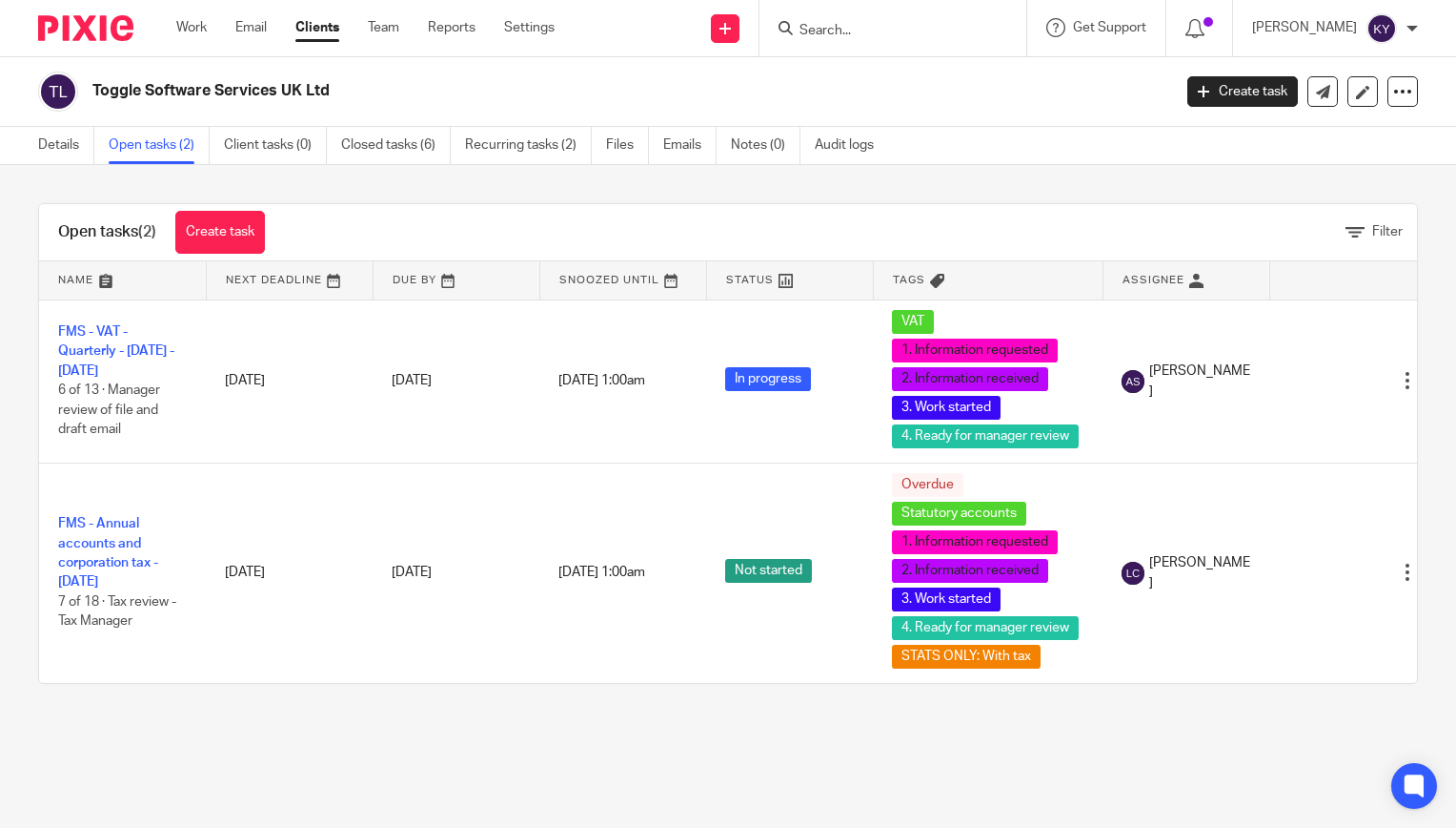
click at [852, 37] on input "Search" at bounding box center [884, 31] width 172 height 17
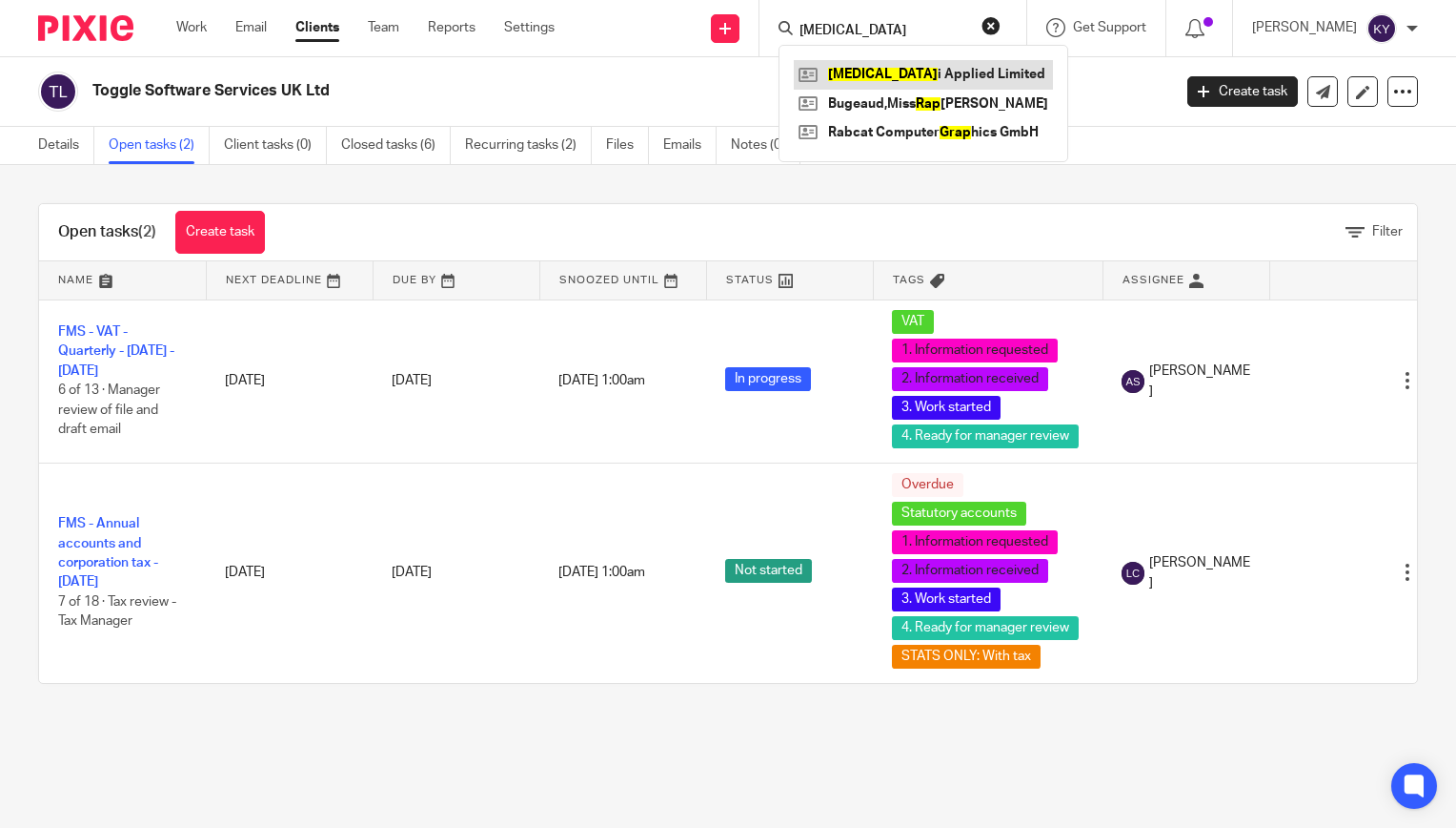
type input "[MEDICAL_DATA]"
click at [880, 73] on link at bounding box center [923, 74] width 259 height 29
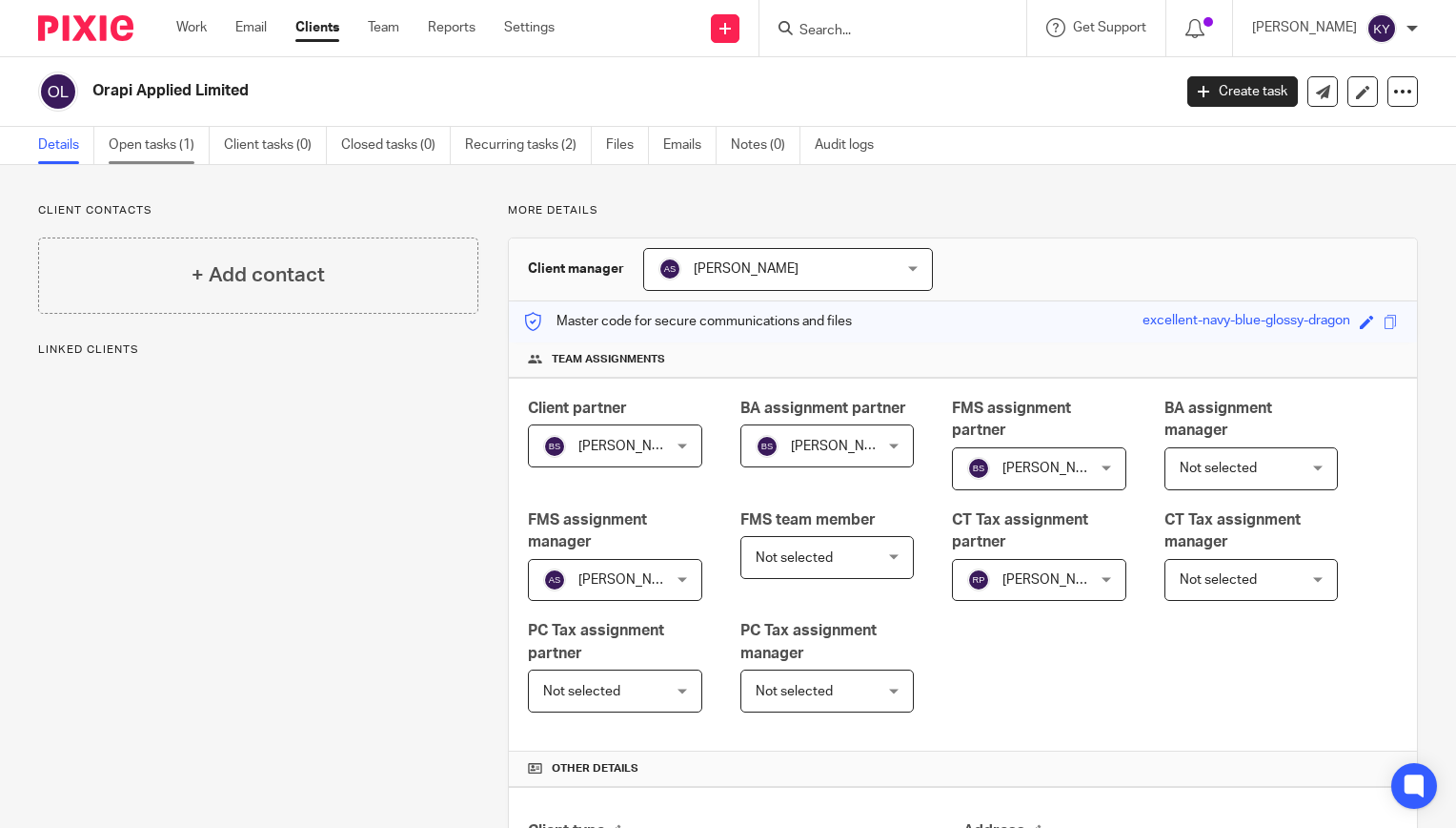
click at [162, 151] on link "Open tasks (1)" at bounding box center [159, 145] width 101 height 38
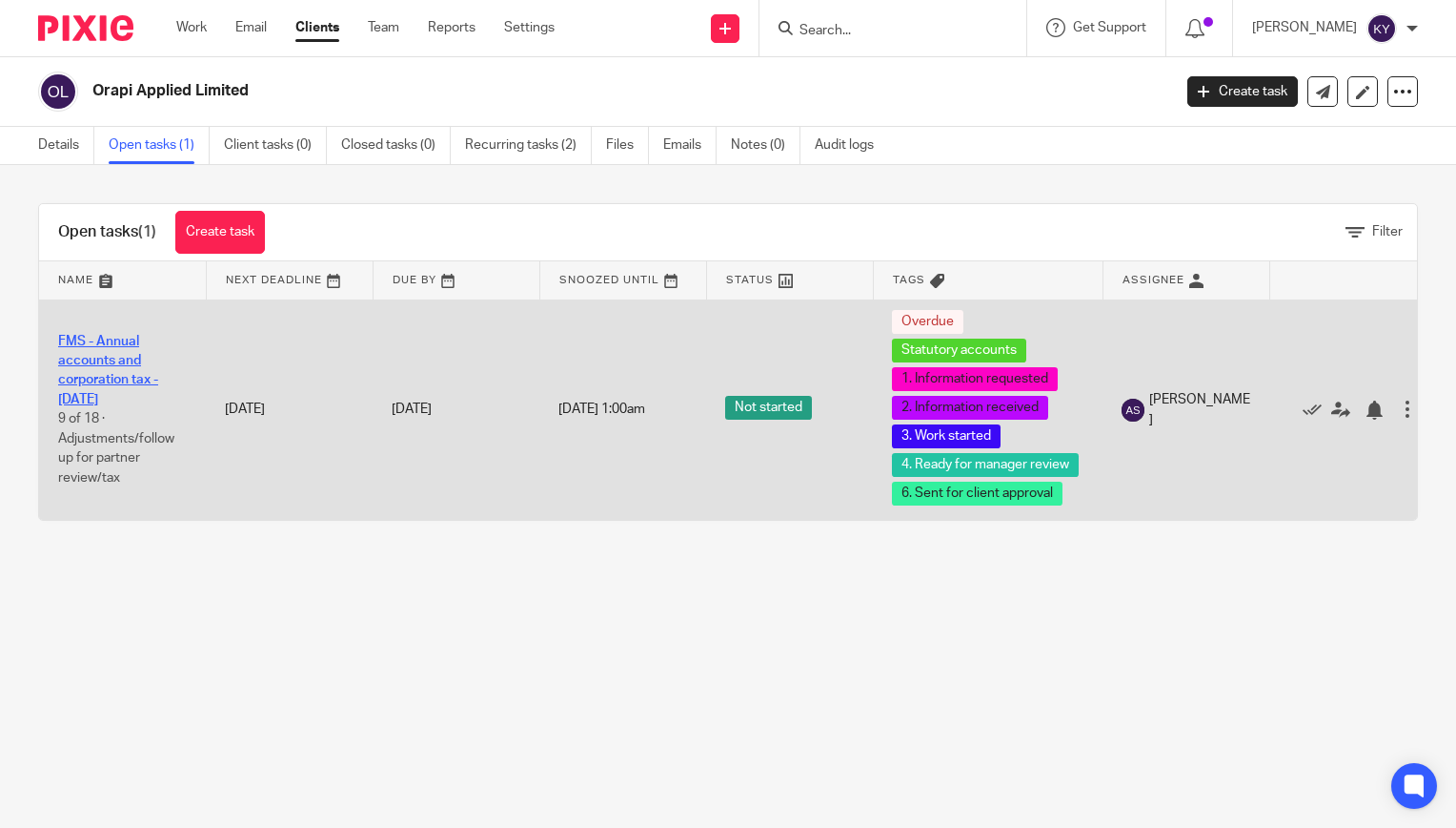
click at [100, 359] on link "FMS - Annual accounts and corporation tax - [DATE]" at bounding box center [108, 370] width 100 height 71
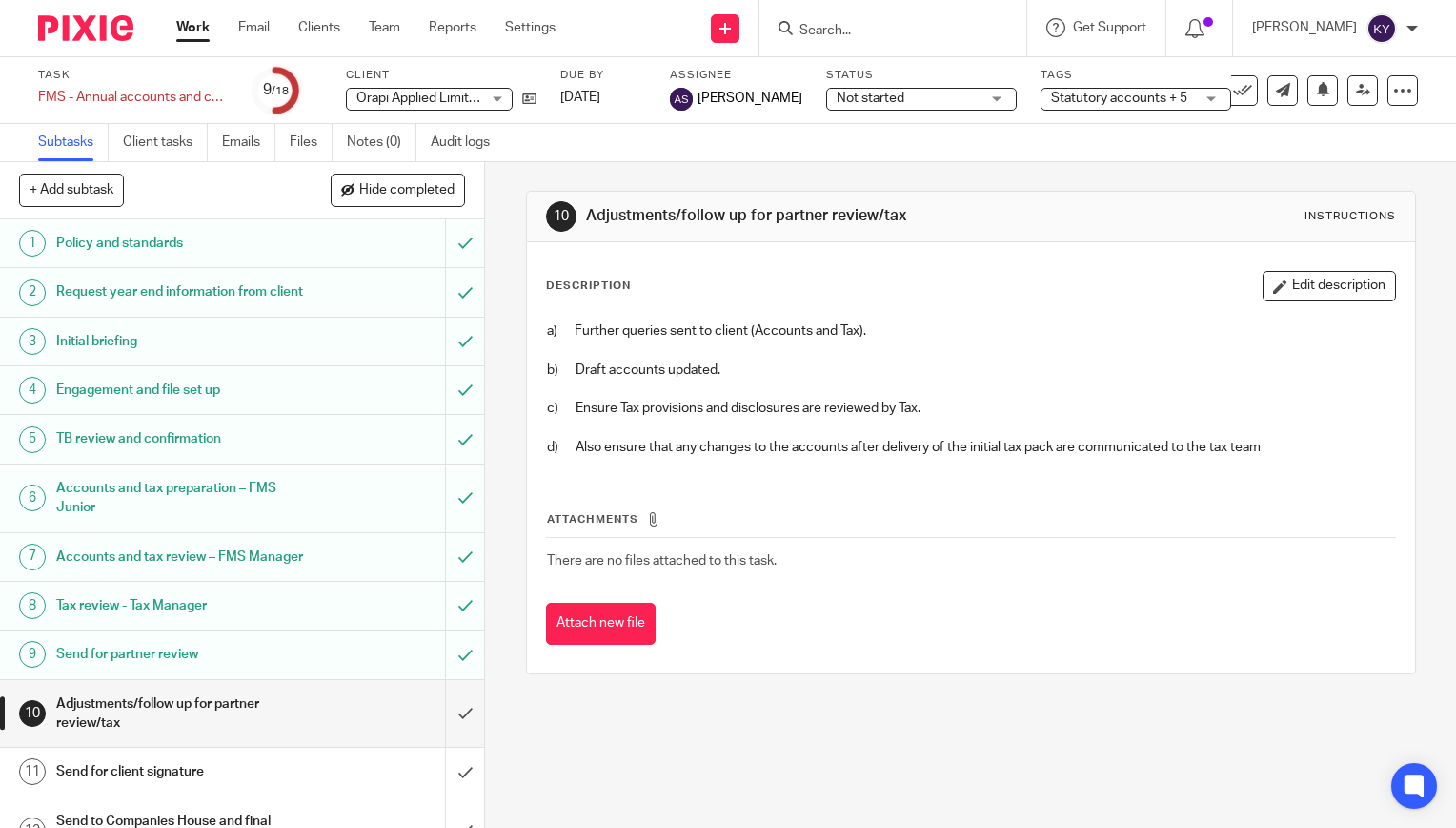
click at [1169, 98] on span "Statutory accounts + 5" at bounding box center [1120, 99] width 136 height 14
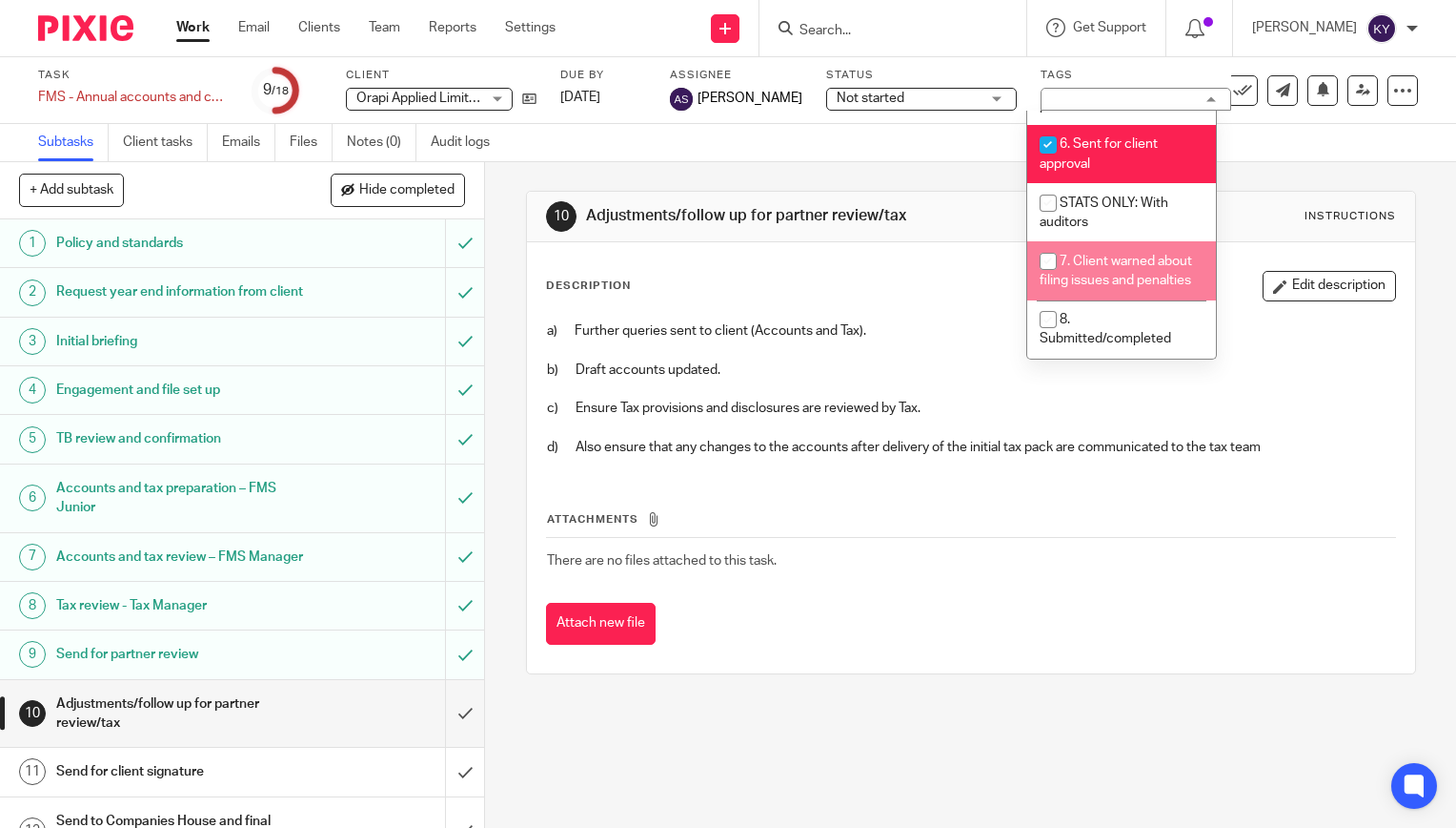
scroll to position [286, 0]
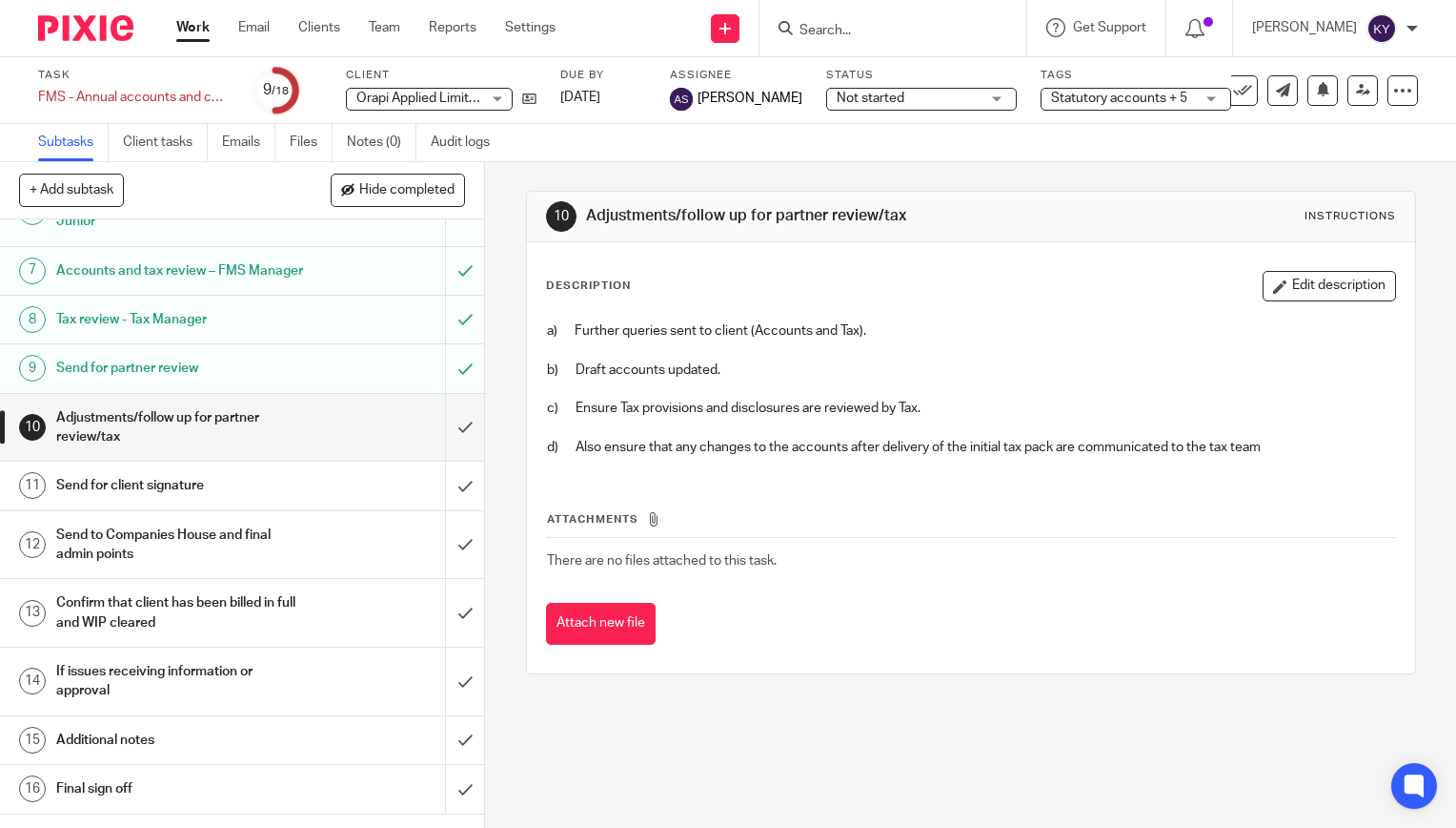
click at [748, 768] on div "10 Adjustments/follow up for partner review/tax Instructions Description Edit d…" at bounding box center [971, 494] width 971 height 665
click at [887, 30] on input "Search" at bounding box center [884, 31] width 172 height 17
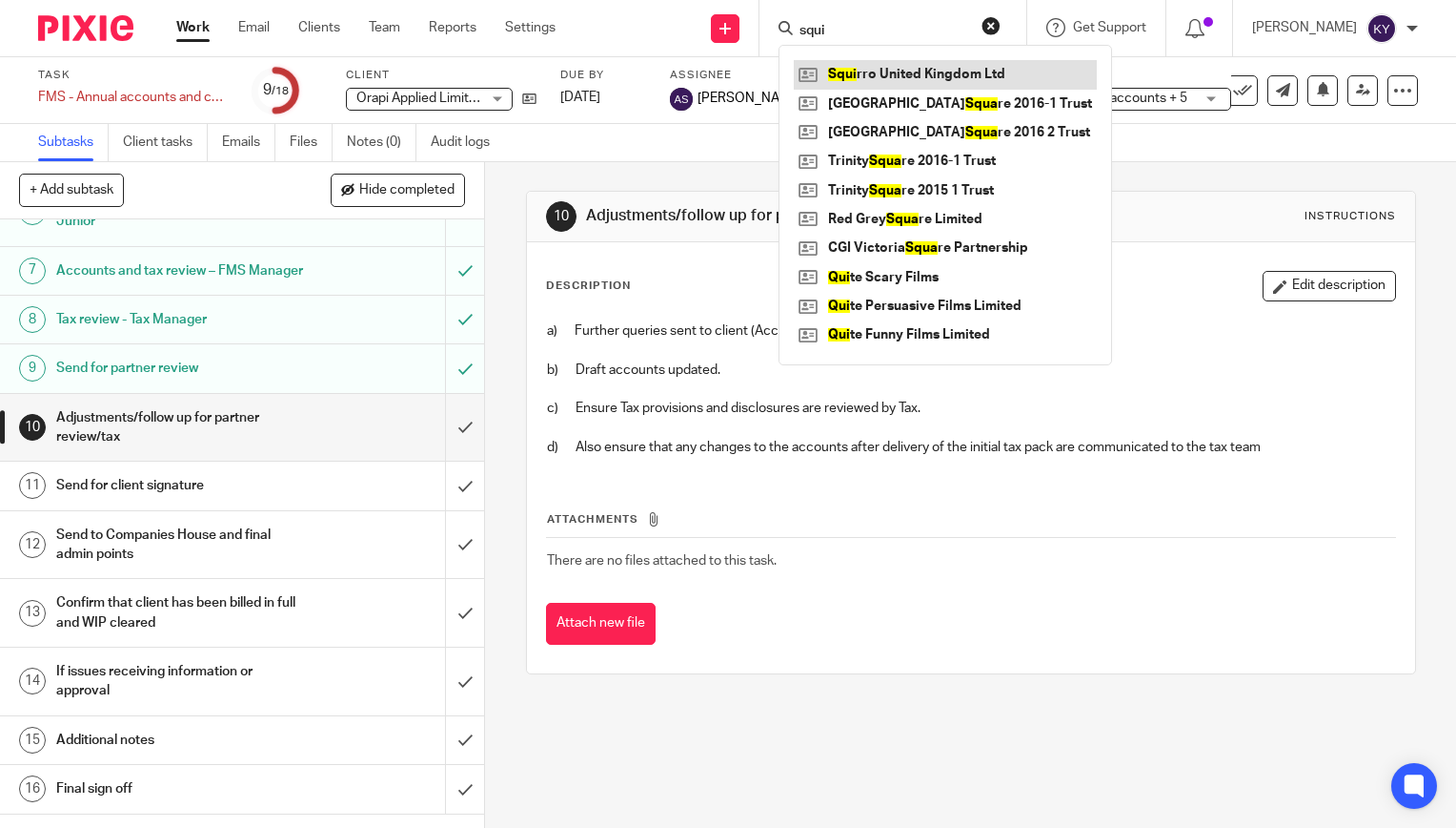
type input "squi"
click at [914, 72] on link at bounding box center [945, 74] width 303 height 29
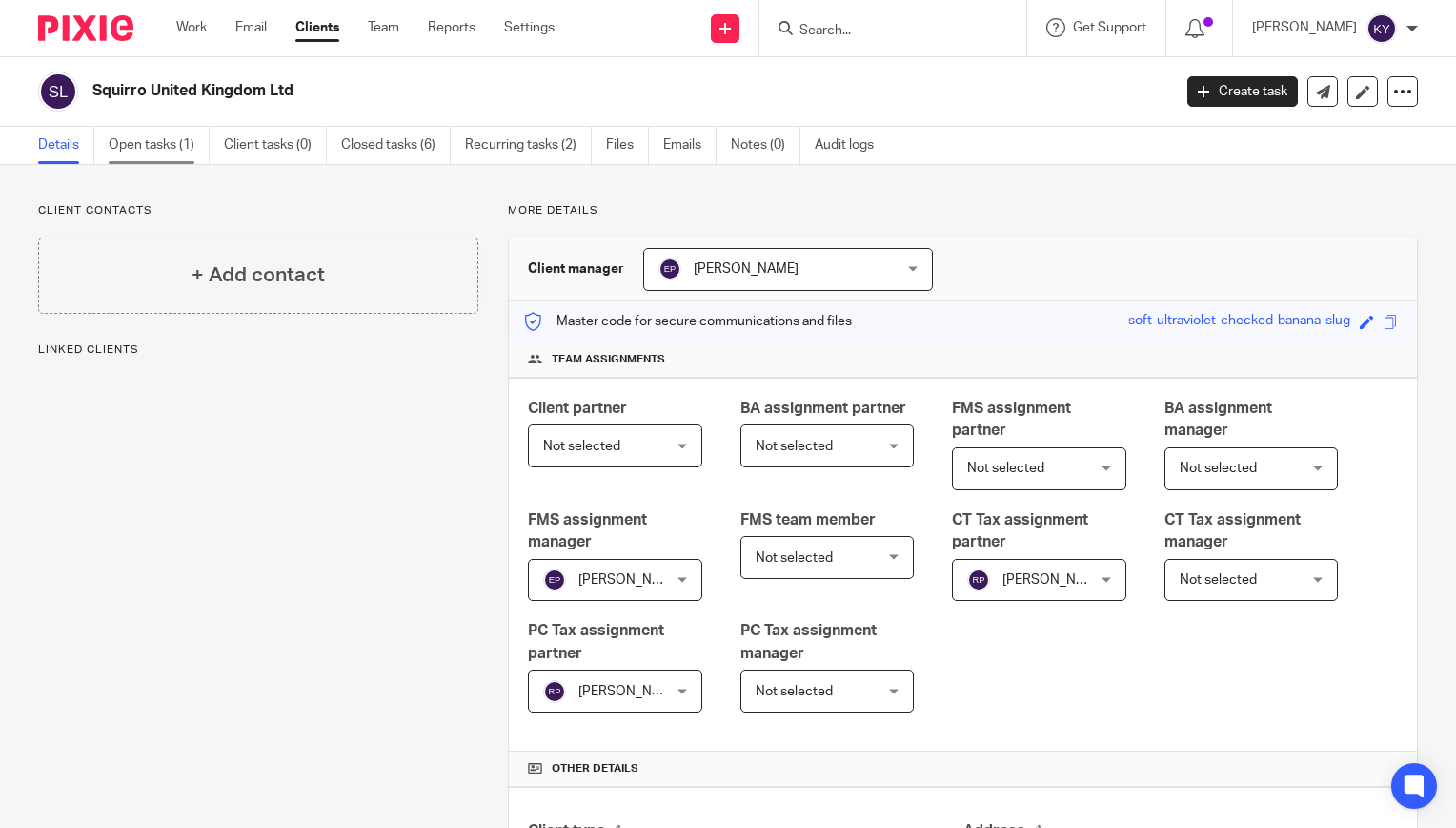
click at [157, 149] on link "Open tasks (1)" at bounding box center [159, 145] width 101 height 38
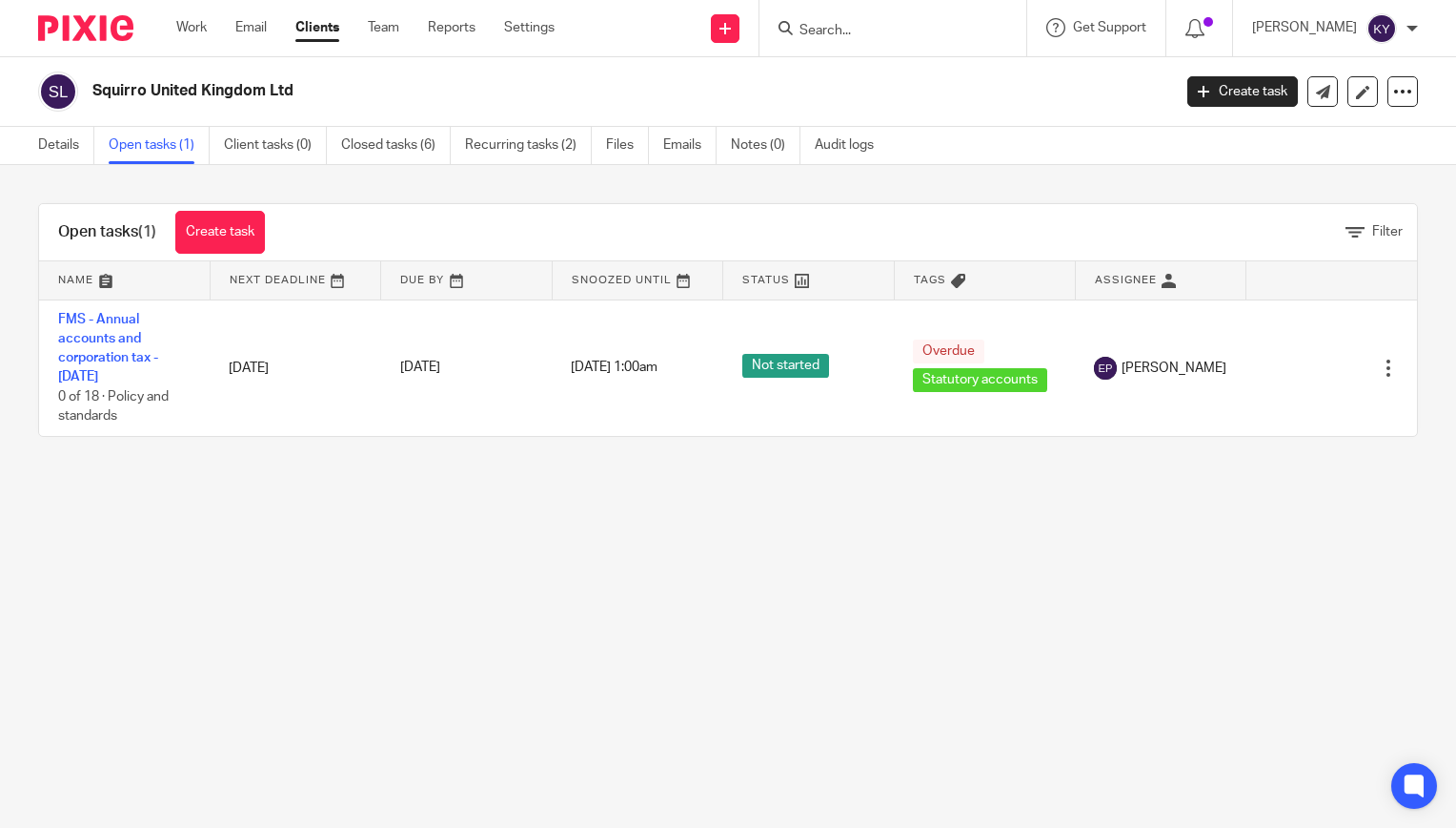
click at [223, 489] on main "Squirro United Kingdom Ltd Create task Update from Companies House Export data …" at bounding box center [728, 414] width 1456 height 828
click at [874, 38] on input "Search" at bounding box center [884, 31] width 172 height 17
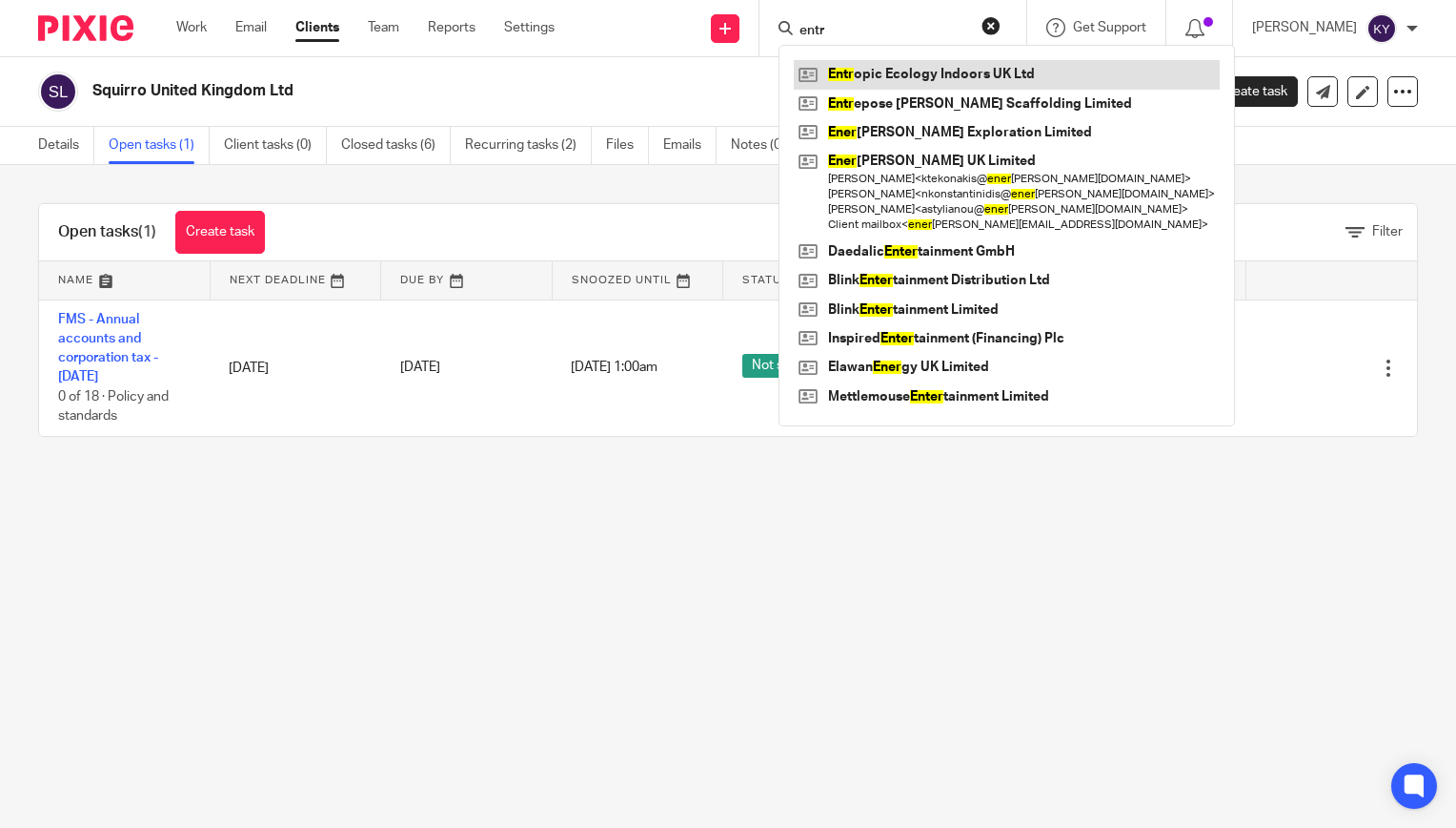
type input "entr"
click at [907, 73] on link at bounding box center [1007, 74] width 426 height 29
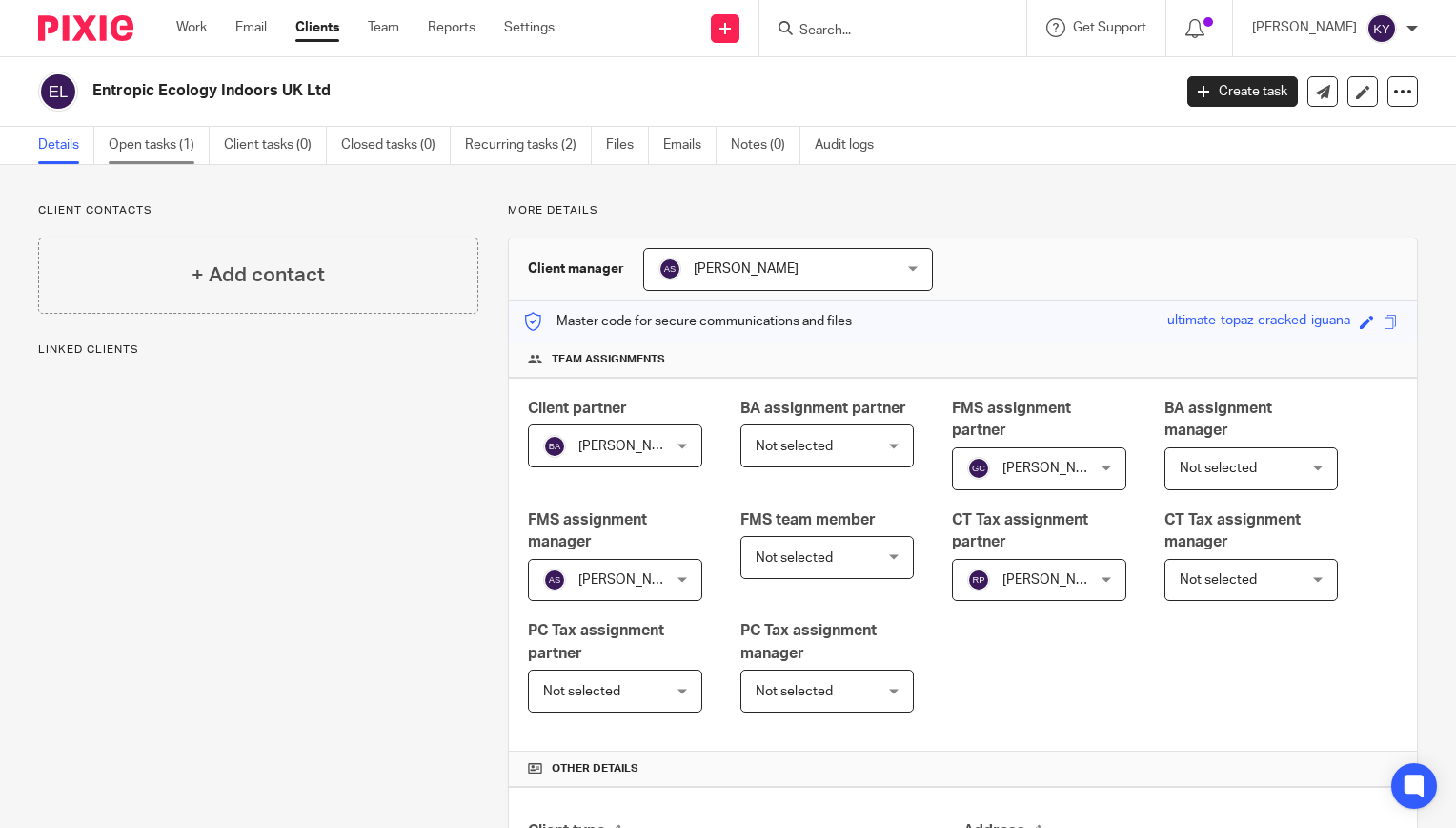
click at [166, 151] on link "Open tasks (1)" at bounding box center [159, 145] width 101 height 38
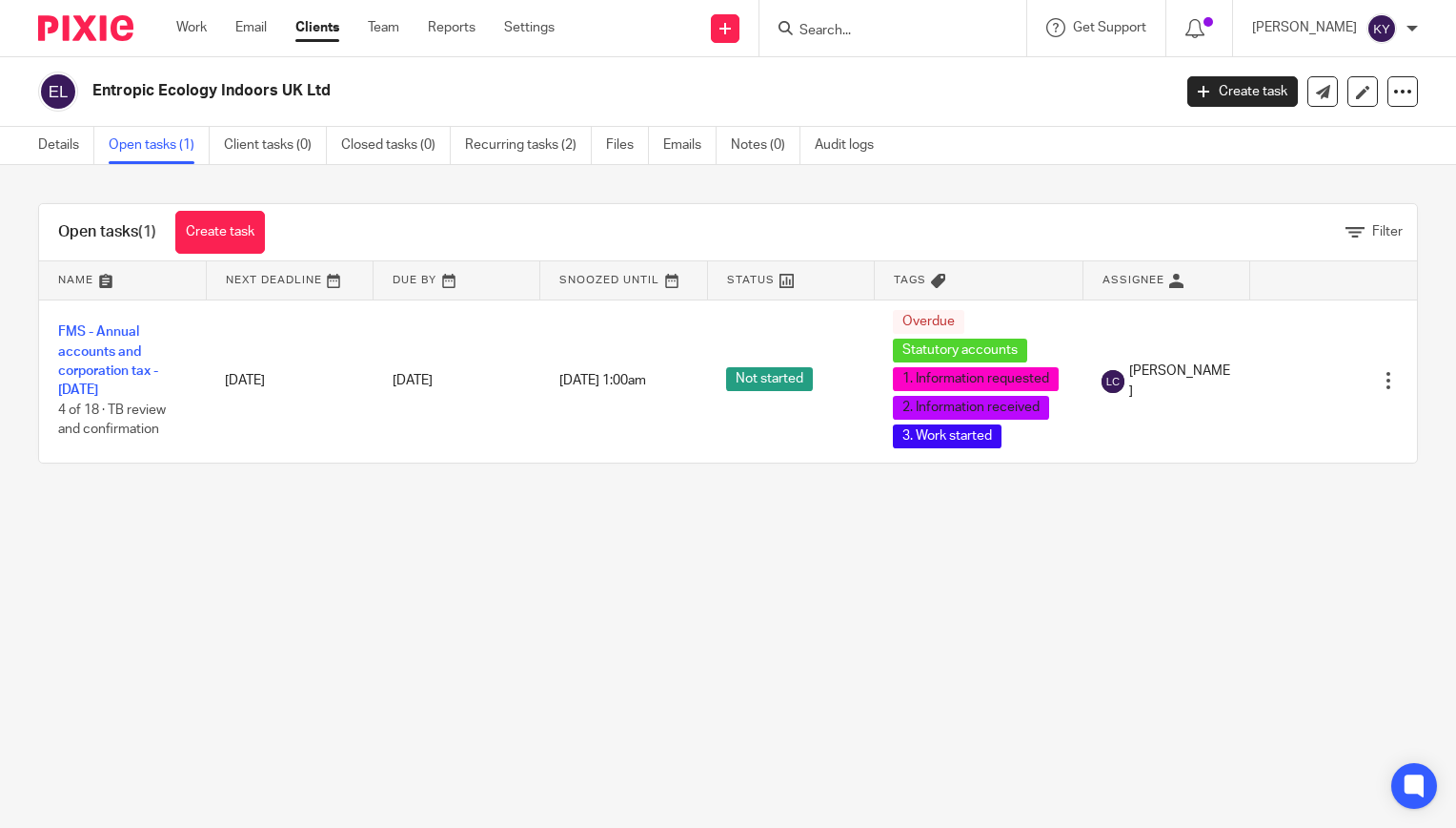
click at [899, 30] on input "Search" at bounding box center [884, 31] width 172 height 17
click at [896, 33] on input "Search" at bounding box center [884, 31] width 172 height 17
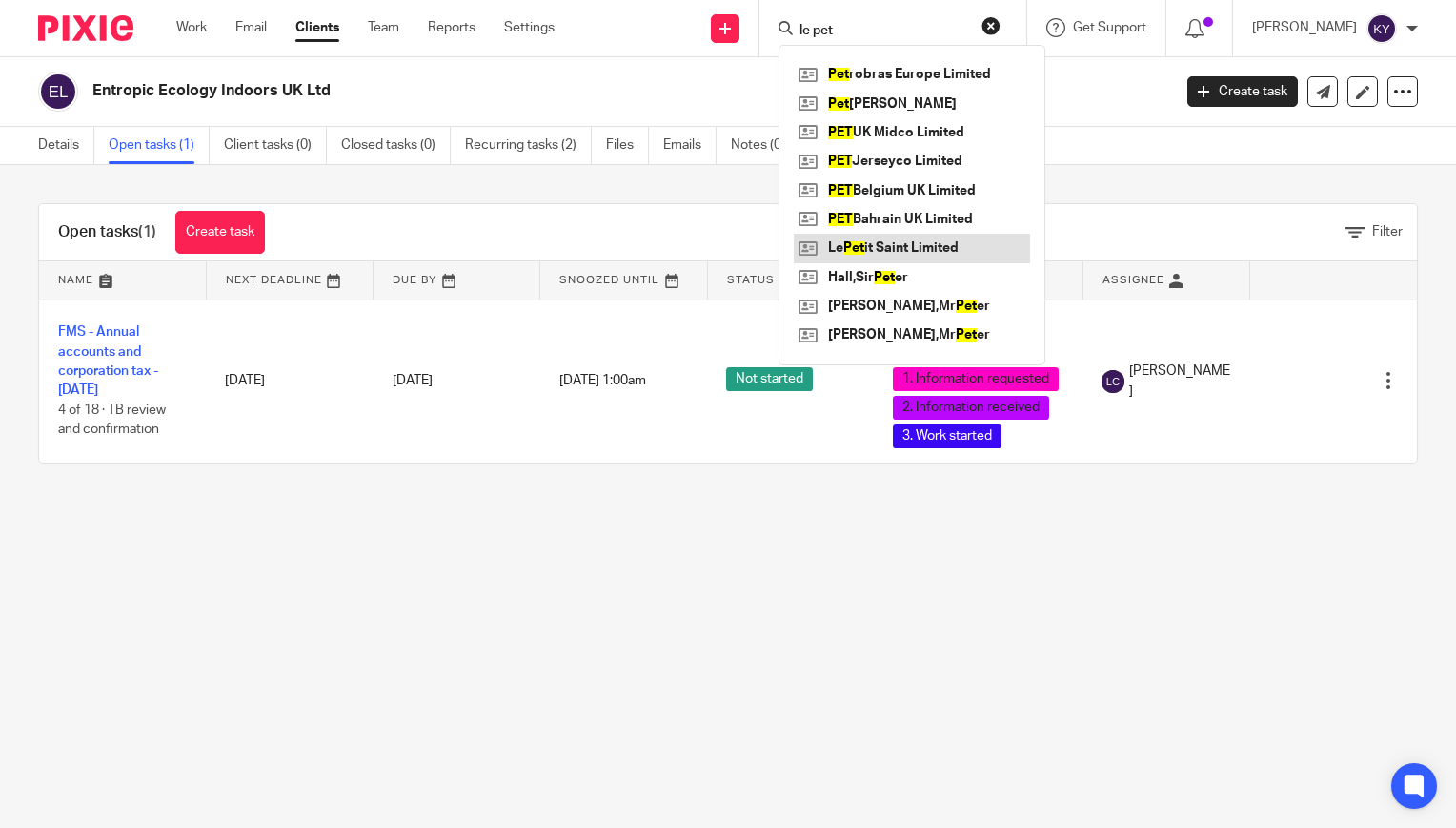
type input "le pet"
click at [878, 253] on link at bounding box center [912, 248] width 237 height 29
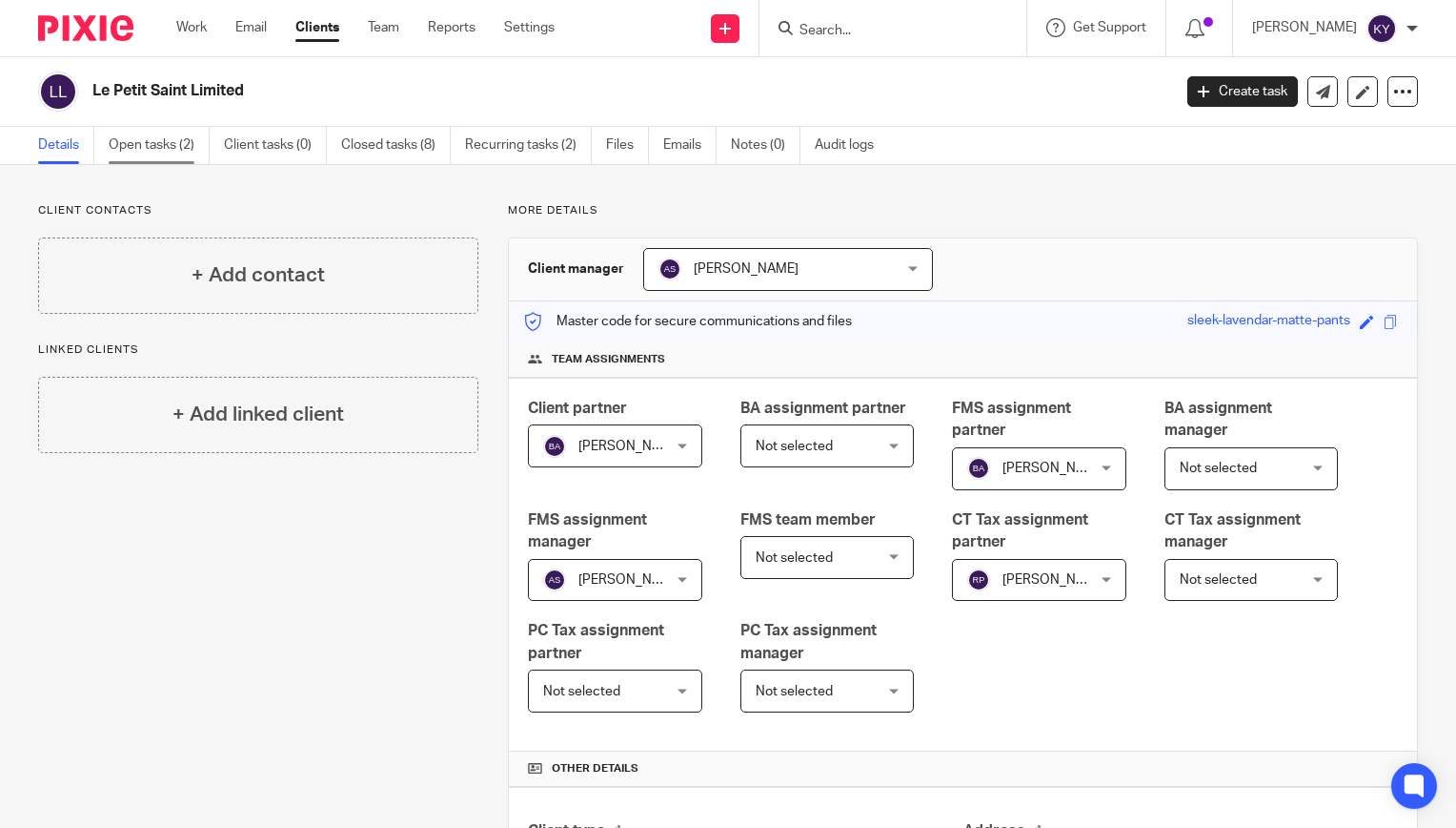
click at [166, 149] on link "Open tasks (2)" at bounding box center [159, 145] width 101 height 38
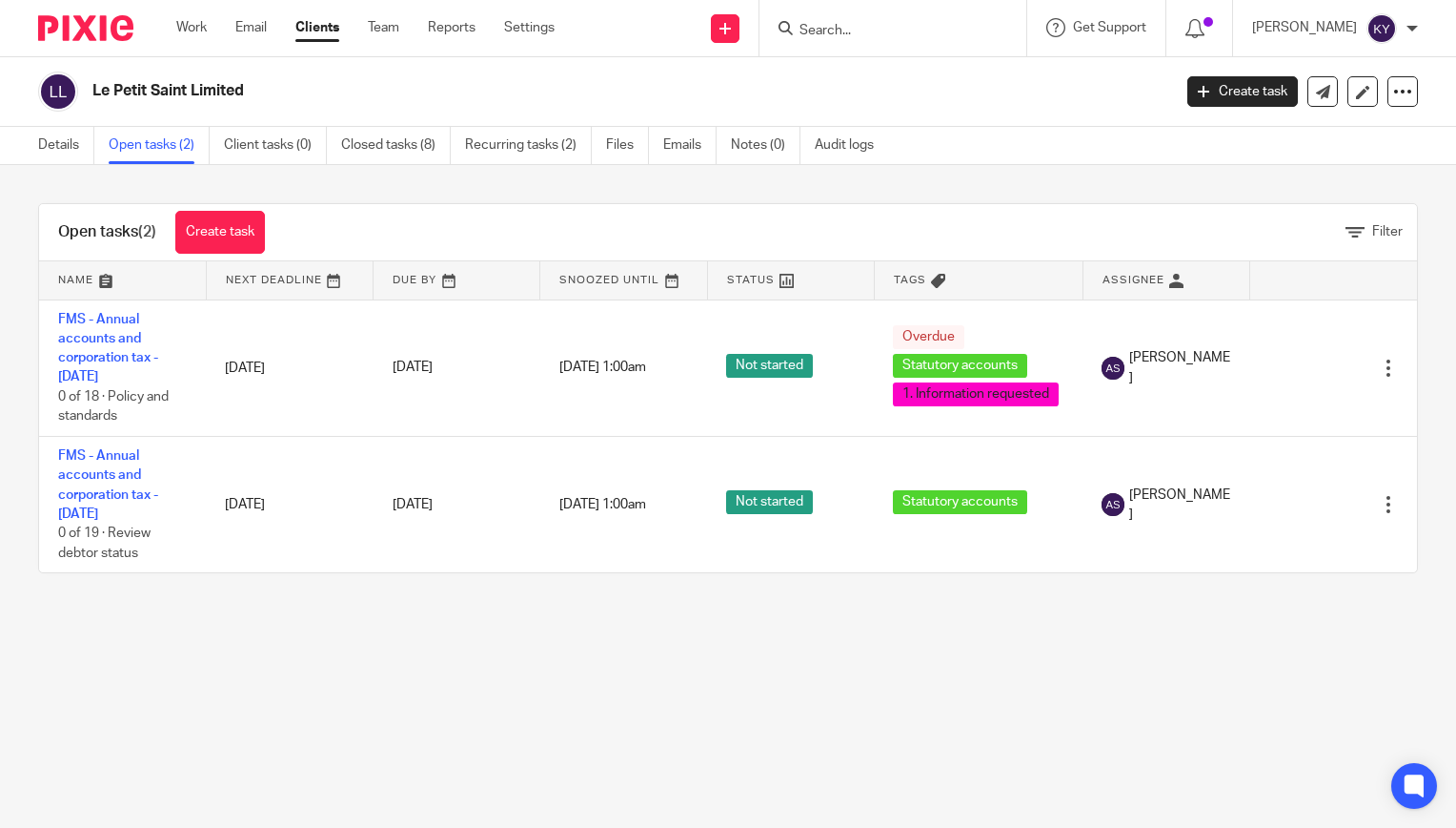
click at [841, 32] on input "Search" at bounding box center [884, 31] width 172 height 17
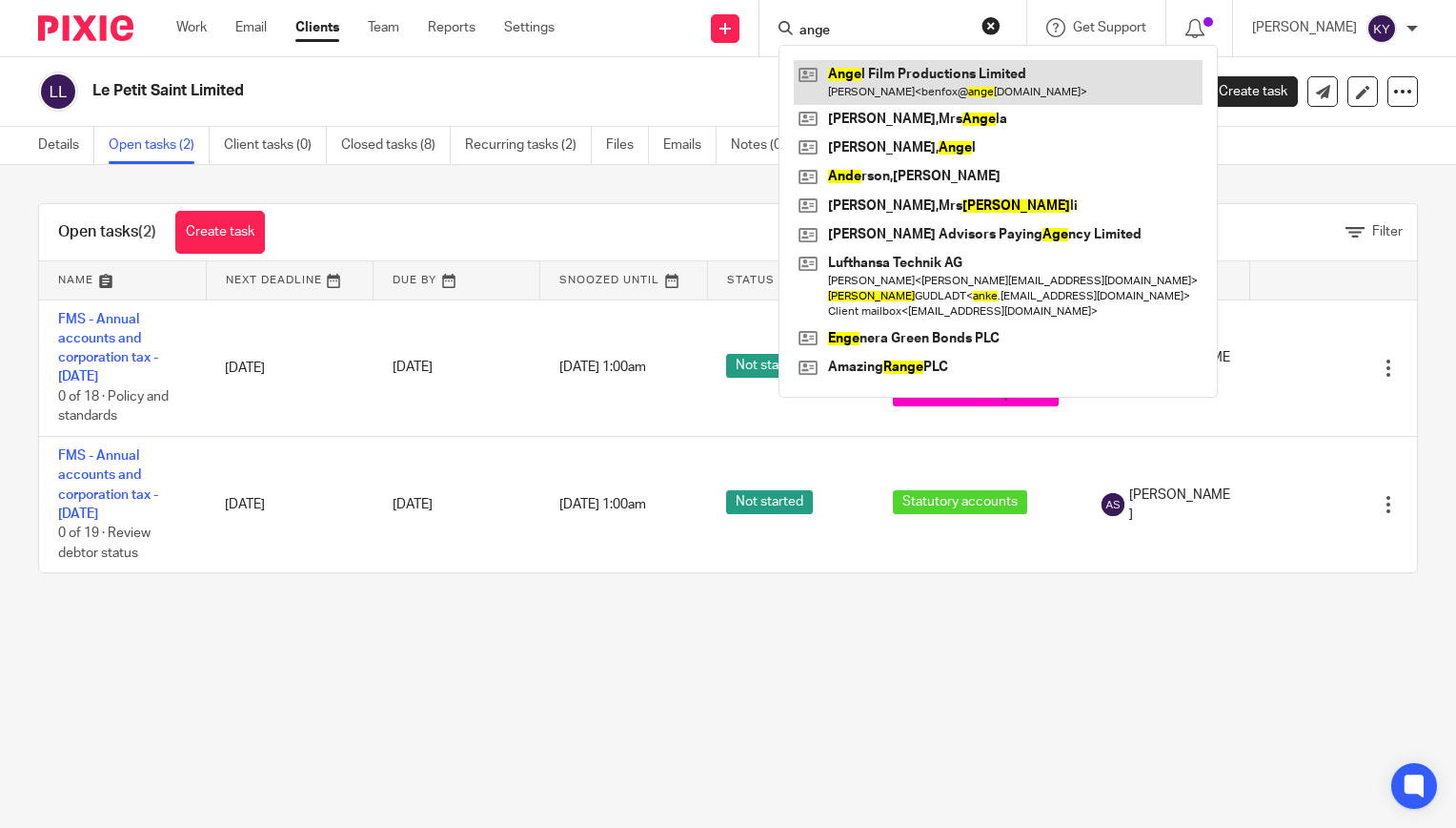
type input "ange"
click at [965, 91] on link at bounding box center [998, 82] width 408 height 43
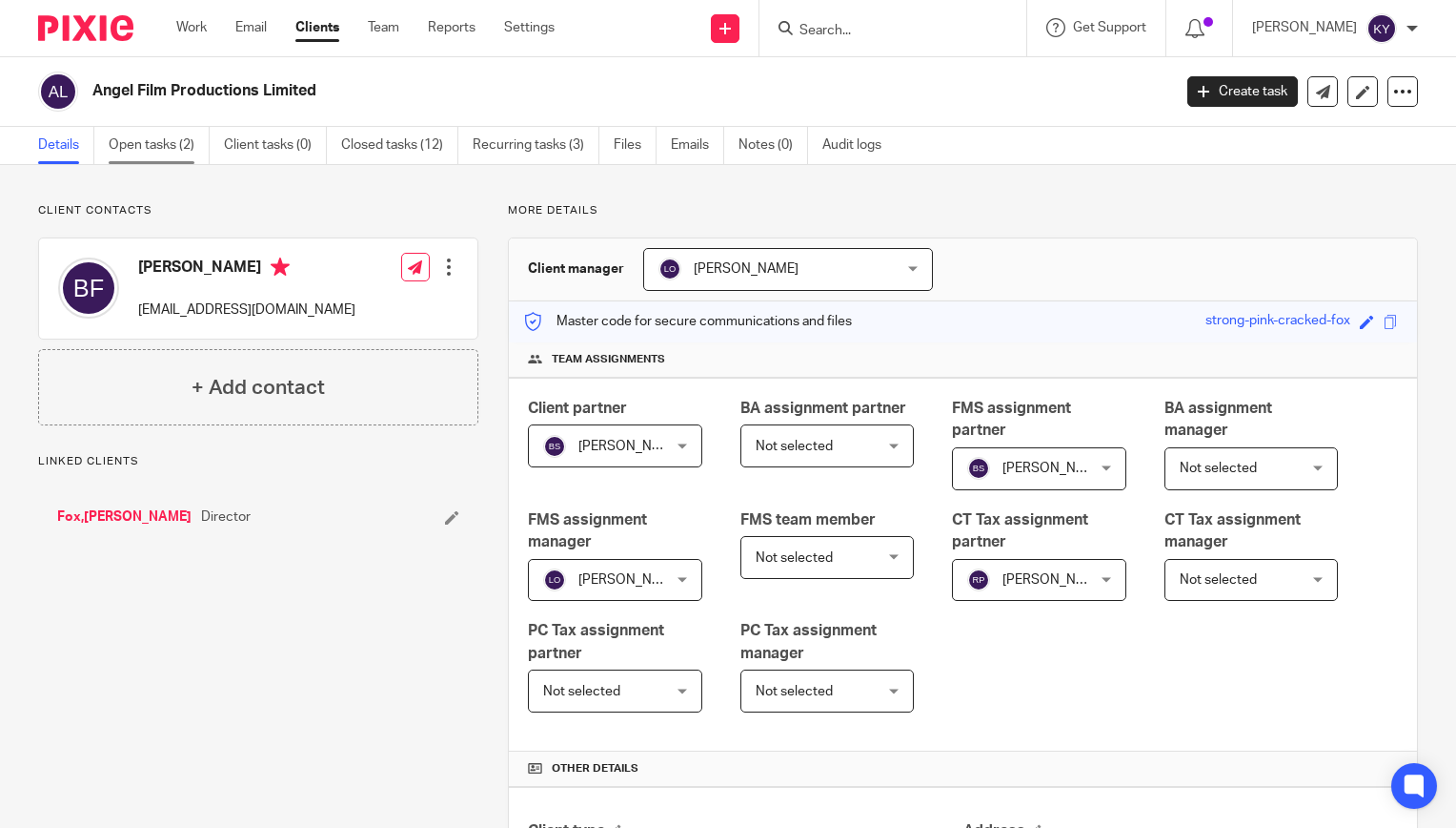
click at [168, 144] on link "Open tasks (2)" at bounding box center [159, 145] width 101 height 38
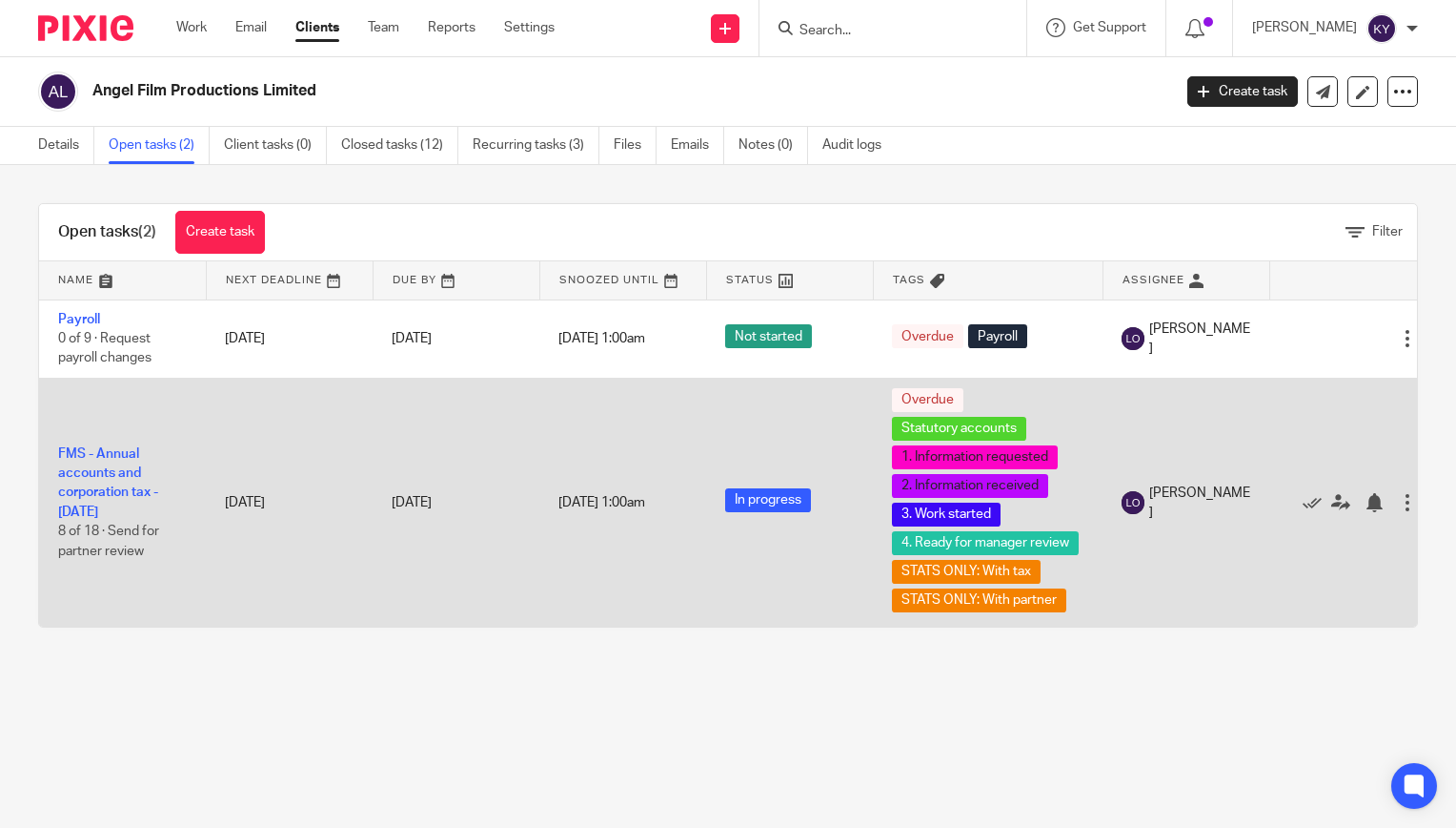
click at [130, 499] on td "FMS - Annual accounts and corporation tax - [DATE] 8 of 18 · Send for partner r…" at bounding box center [122, 502] width 167 height 249
click at [109, 508] on link "FMS - Annual accounts and corporation tax - [DATE]" at bounding box center [108, 483] width 100 height 71
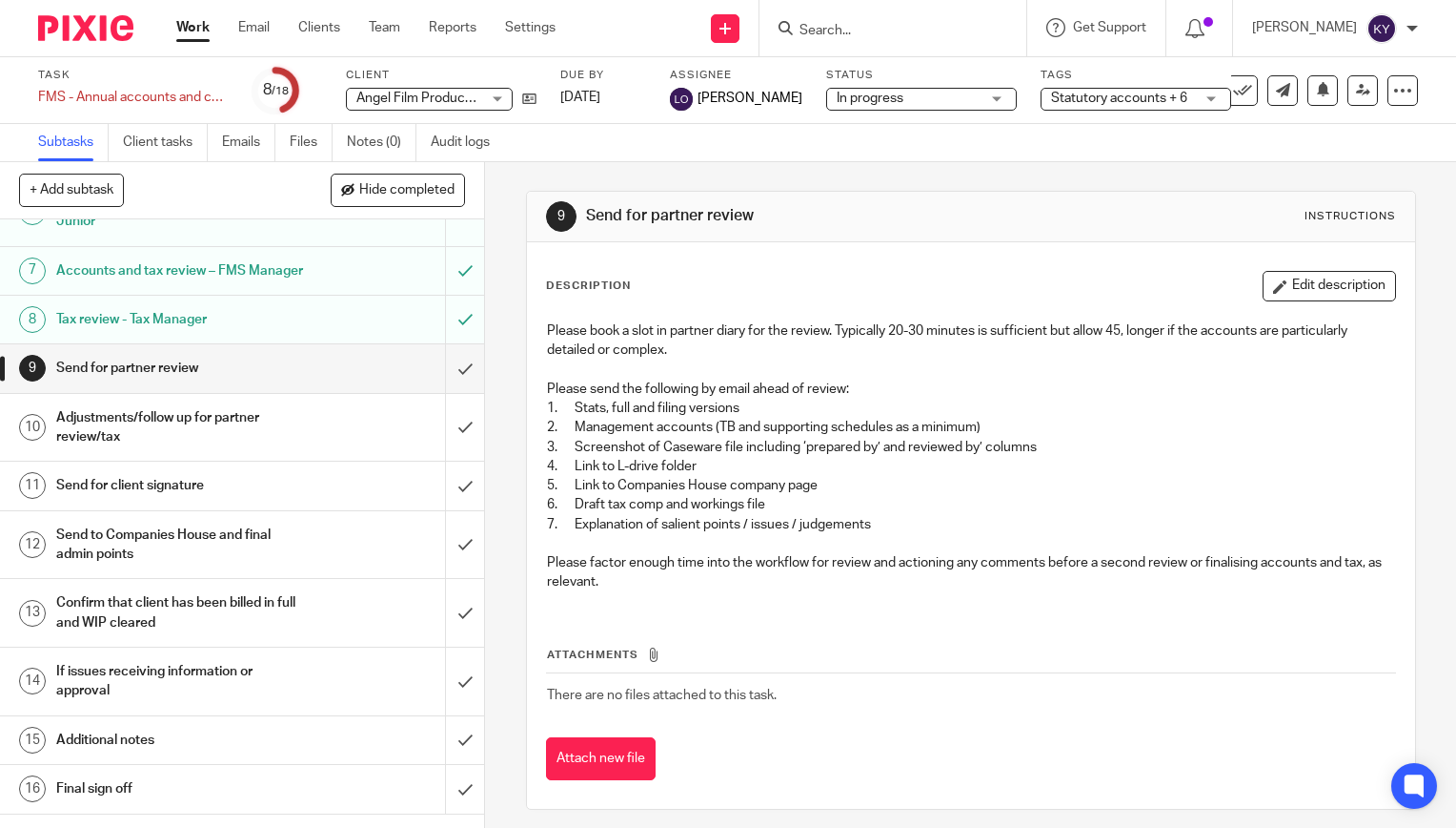
scroll to position [381, 0]
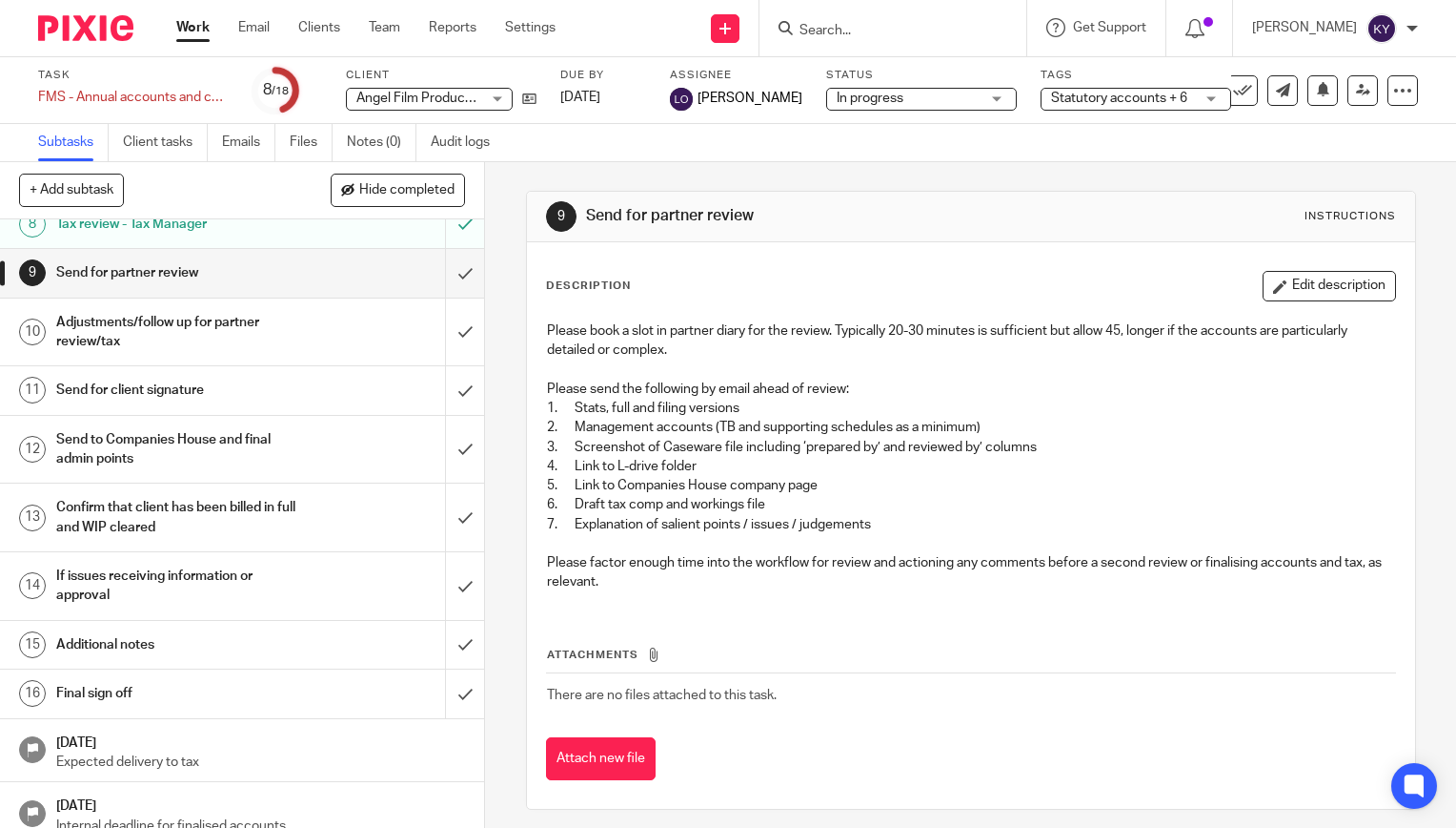
click at [923, 103] on span "In progress" at bounding box center [908, 99] width 143 height 20
click at [1117, 102] on span "Statutory accounts + 6" at bounding box center [1120, 99] width 136 height 14
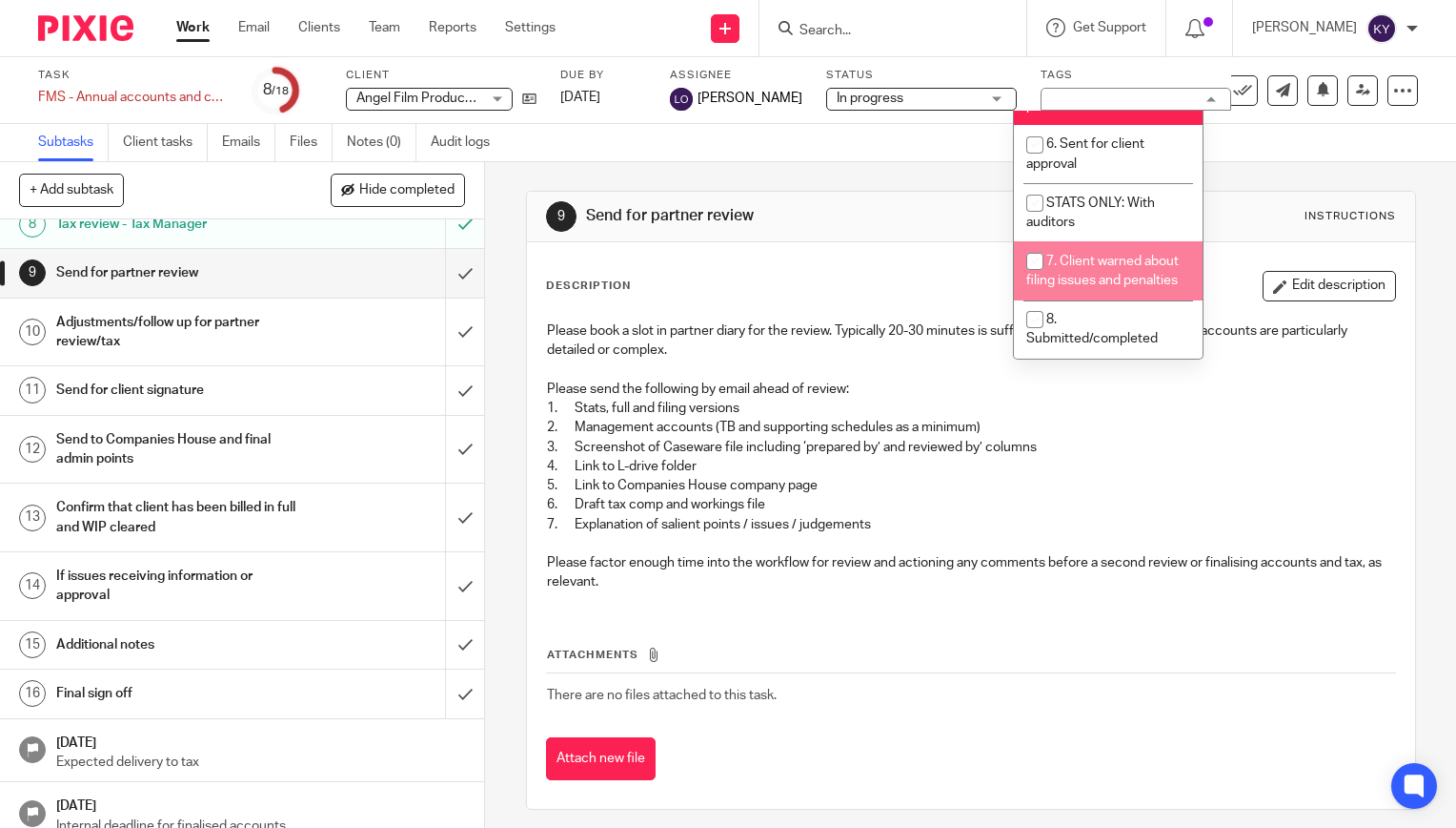
scroll to position [703, 0]
click at [510, 469] on div "9 Send for partner review Instructions Description Edit description Please book…" at bounding box center [971, 494] width 971 height 665
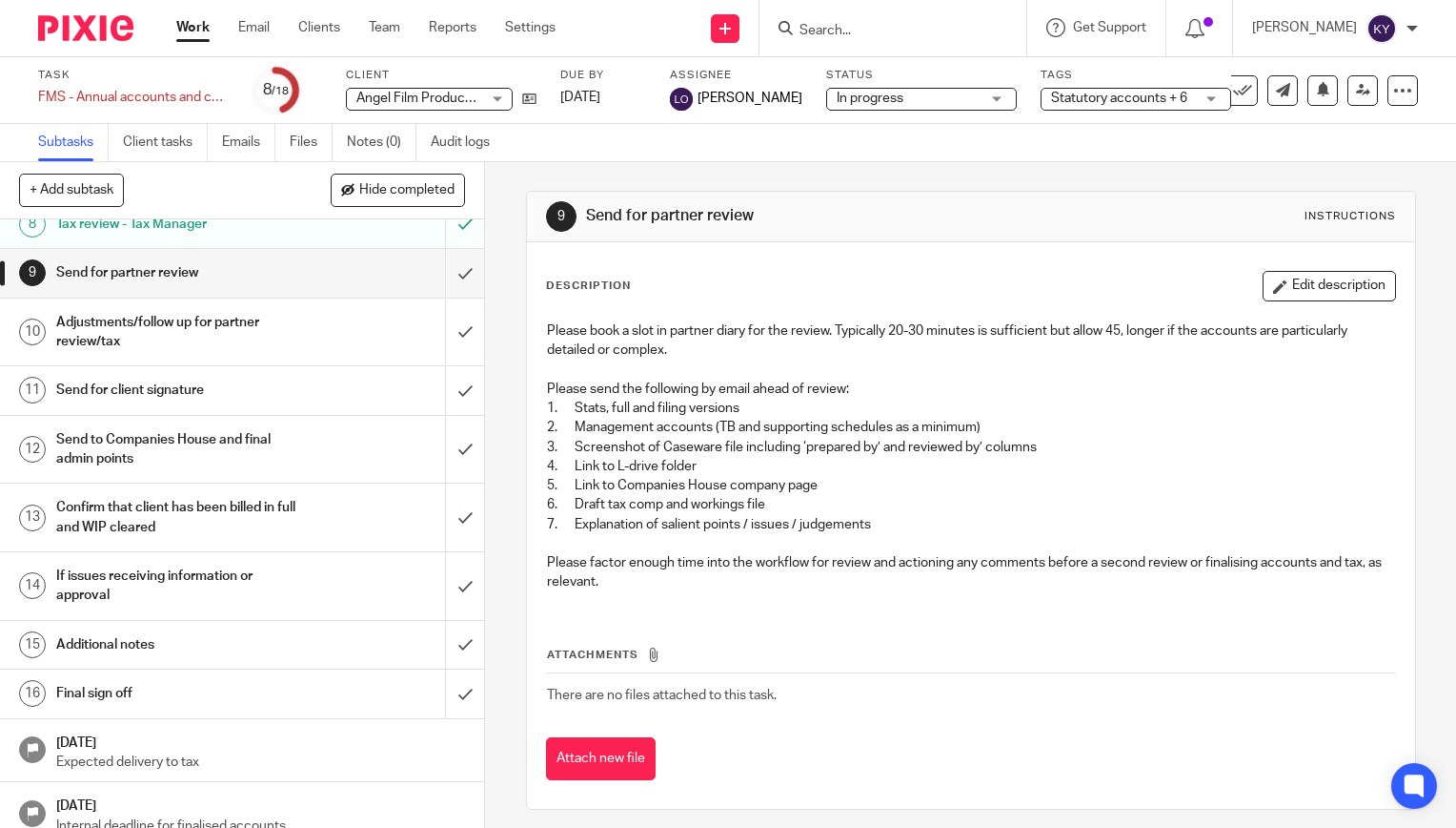
click at [501, 614] on div "9 Send for partner review Instructions Description Edit description Please book…" at bounding box center [971, 494] width 971 height 665
click at [911, 31] on input "Search" at bounding box center [884, 31] width 172 height 17
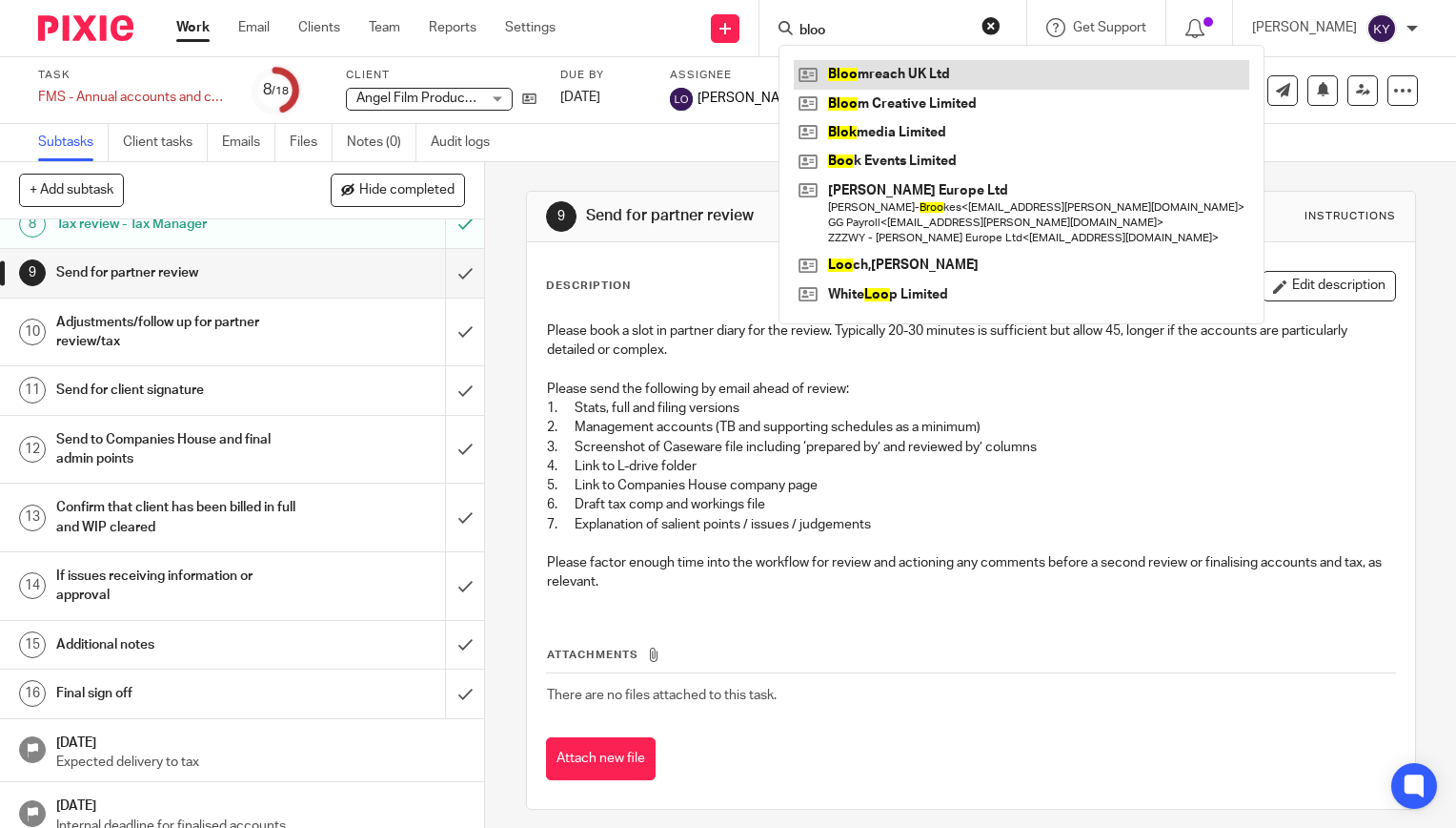
type input "bloo"
click at [936, 82] on link at bounding box center [1022, 74] width 456 height 29
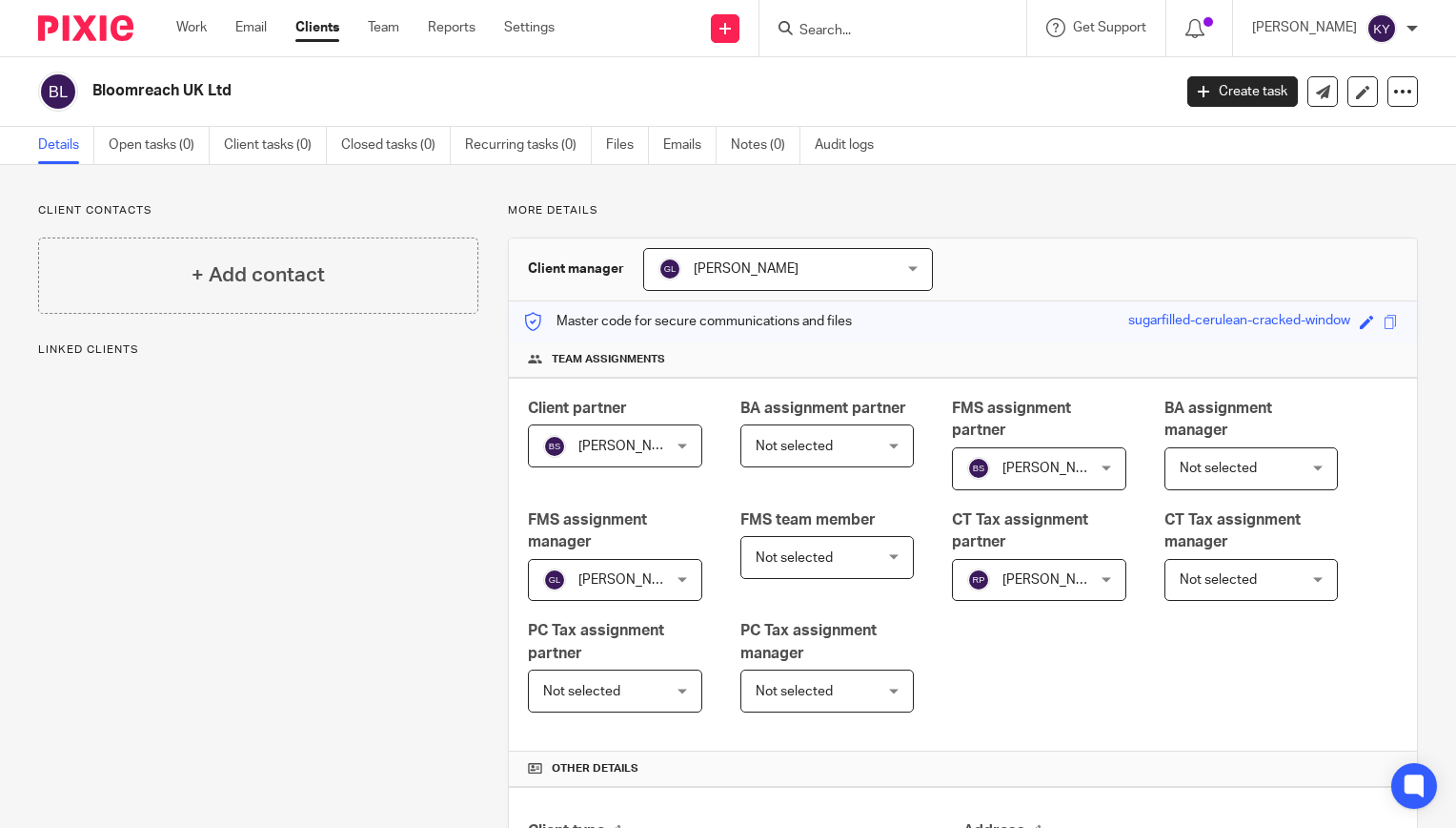
click at [877, 42] on div at bounding box center [893, 28] width 266 height 56
click at [863, 41] on div at bounding box center [893, 28] width 266 height 56
click at [850, 29] on input "Search" at bounding box center [884, 31] width 172 height 17
